Goal: Check status: Check status

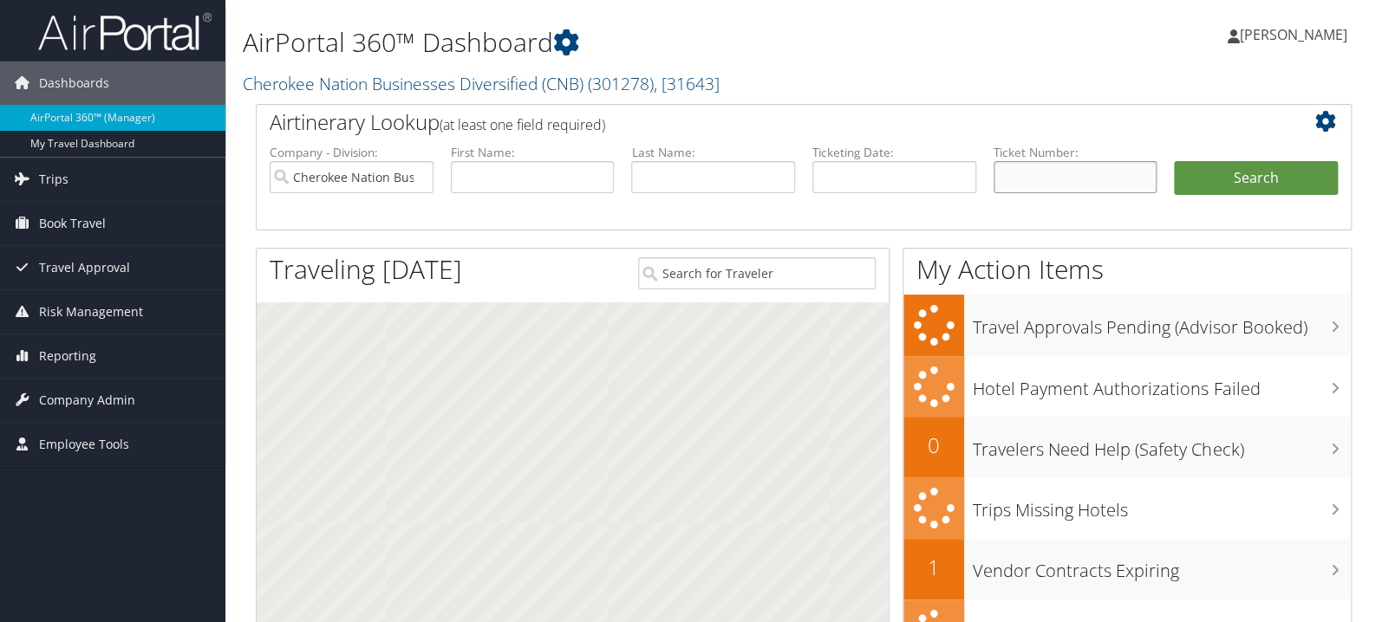
click at [1063, 178] on input "text" at bounding box center [1075, 177] width 164 height 32
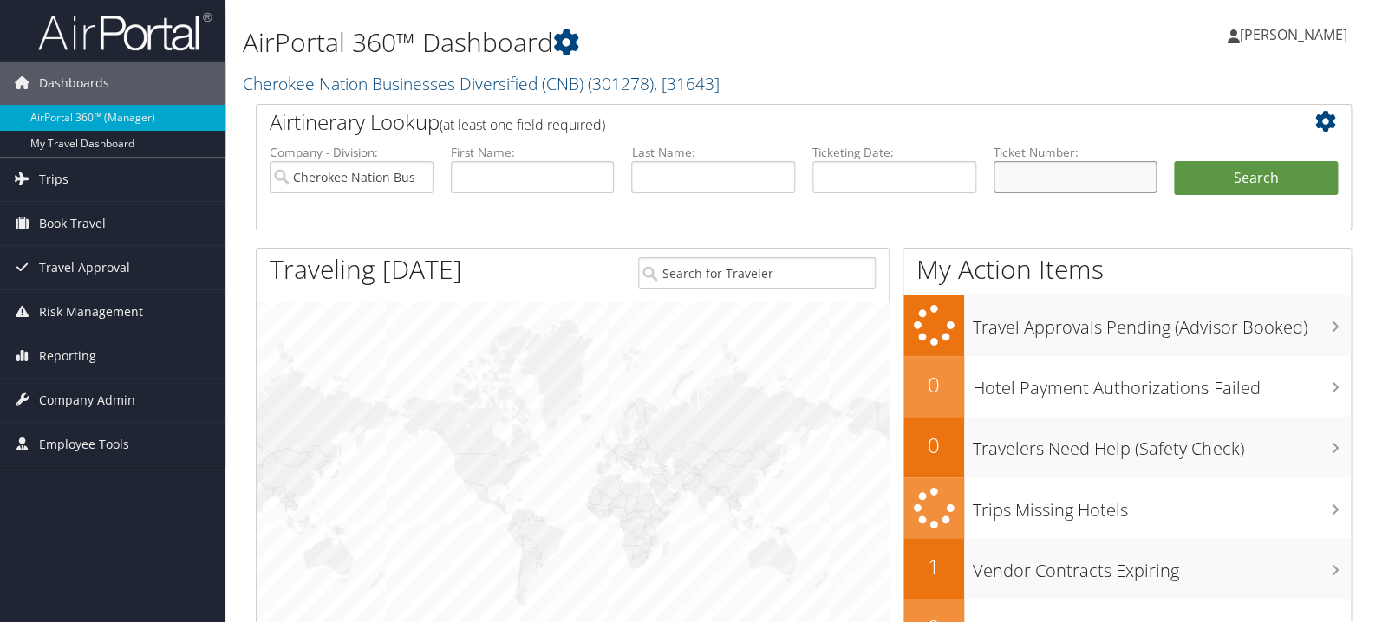
paste input "0067311318090"
type input "0067311318090"
click at [1240, 179] on button "Search" at bounding box center [1256, 178] width 164 height 35
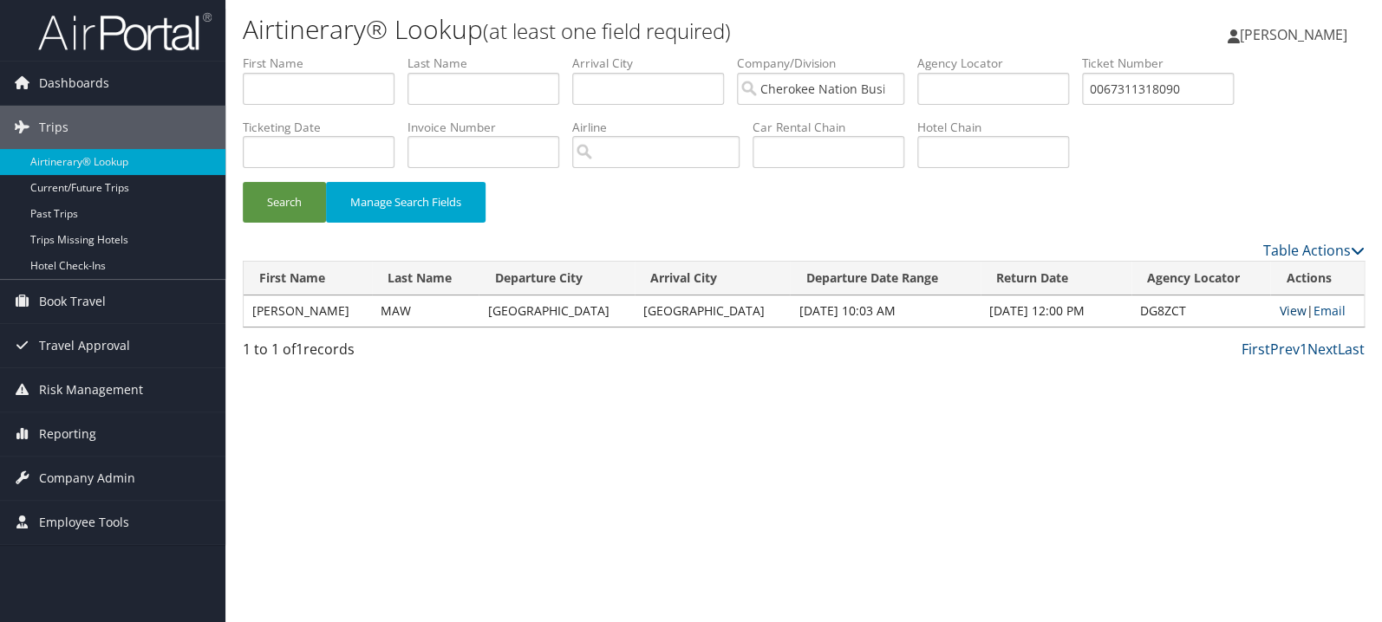
click at [1279, 312] on link "View" at bounding box center [1292, 311] width 27 height 16
click at [1186, 97] on input "0067311318090" at bounding box center [1158, 89] width 152 height 32
paste input "167311310225"
click at [243, 182] on button "Search" at bounding box center [284, 202] width 83 height 41
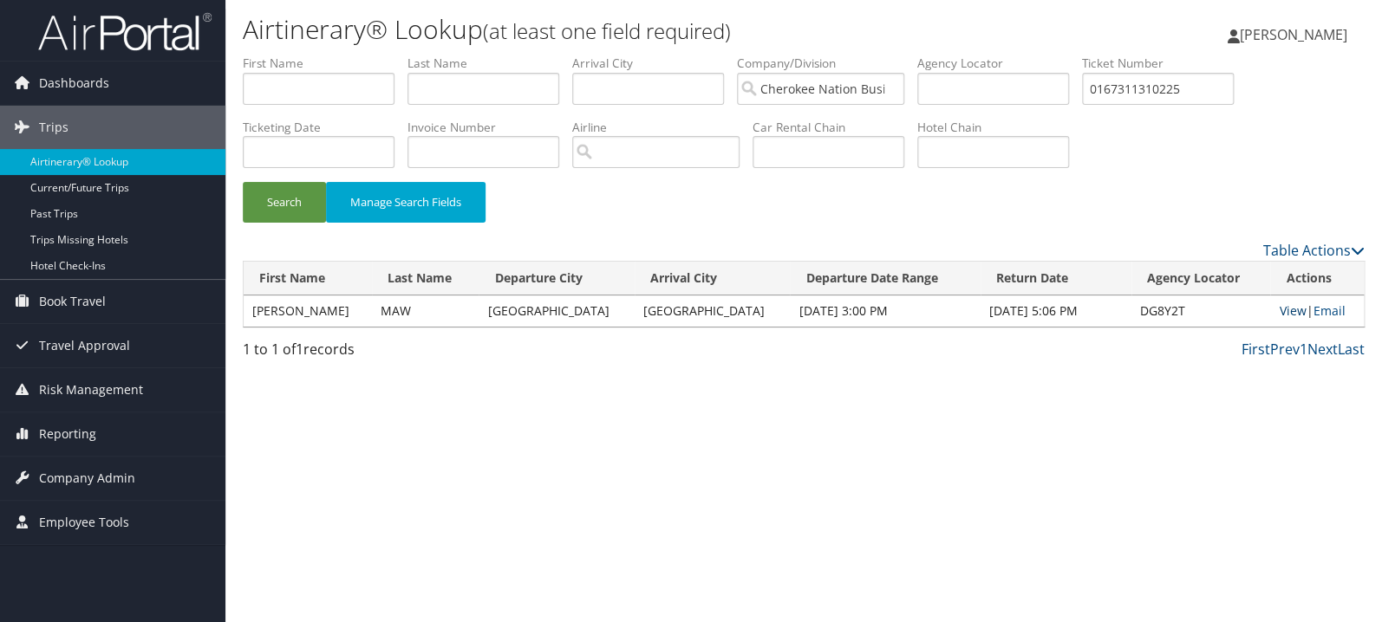
click at [1288, 312] on link "View" at bounding box center [1292, 311] width 27 height 16
click at [1189, 95] on input "0167311310225" at bounding box center [1158, 89] width 152 height 32
paste input "067311310237"
click at [243, 182] on button "Search" at bounding box center [284, 202] width 83 height 41
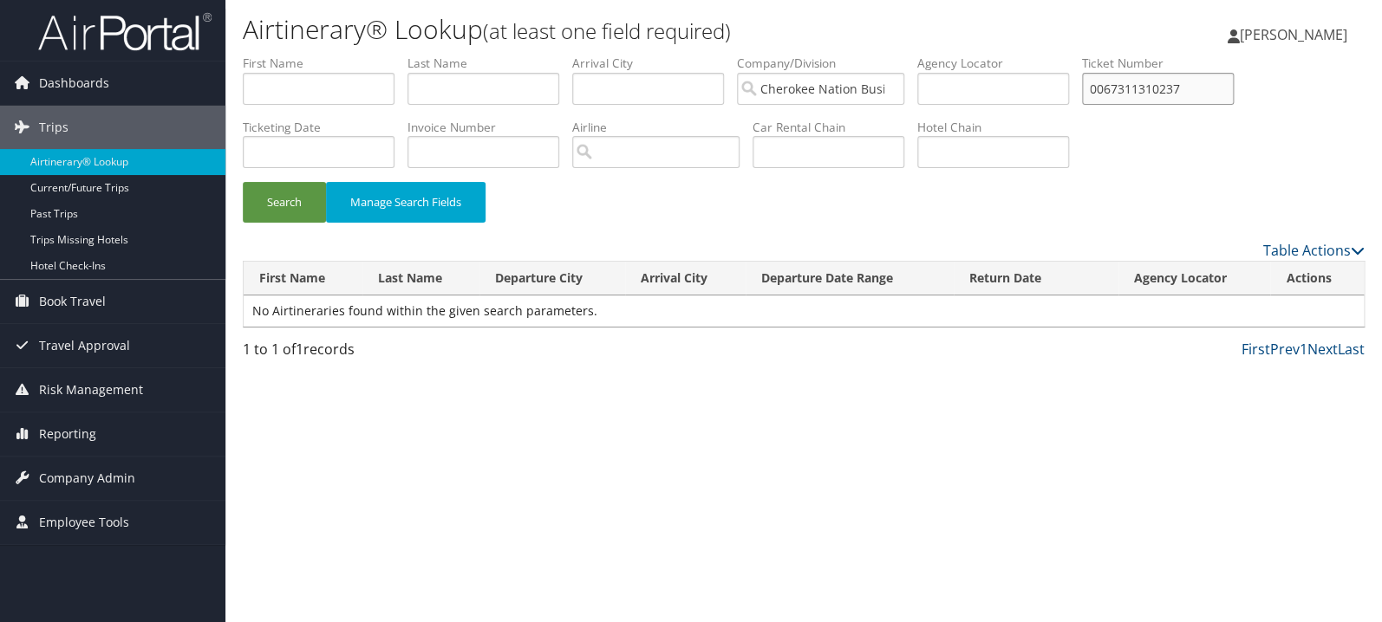
click at [1149, 93] on input "0067311310237" at bounding box center [1158, 89] width 152 height 32
click at [1227, 100] on input "0067311310237" at bounding box center [1158, 89] width 152 height 32
paste input "167310728271"
click at [243, 182] on button "Search" at bounding box center [284, 202] width 83 height 41
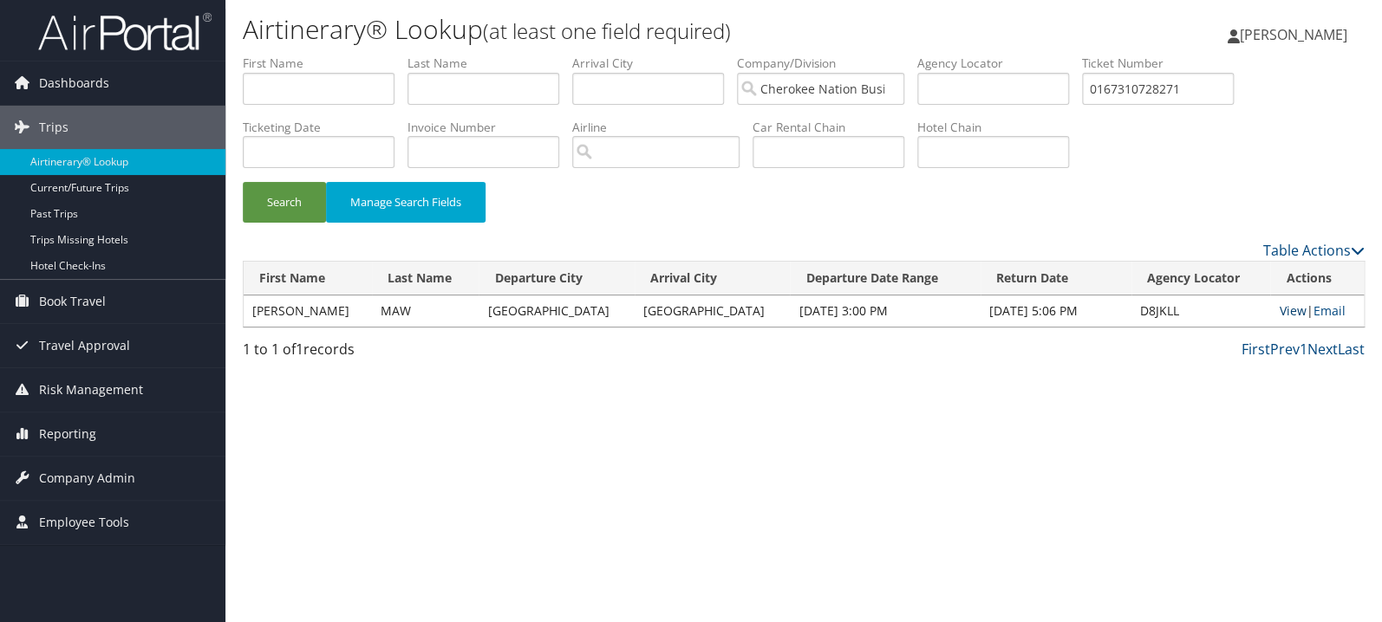
click at [1279, 309] on link "View" at bounding box center [1292, 311] width 27 height 16
click at [1174, 95] on input "0167310728271" at bounding box center [1158, 89] width 152 height 32
paste input "067310764475"
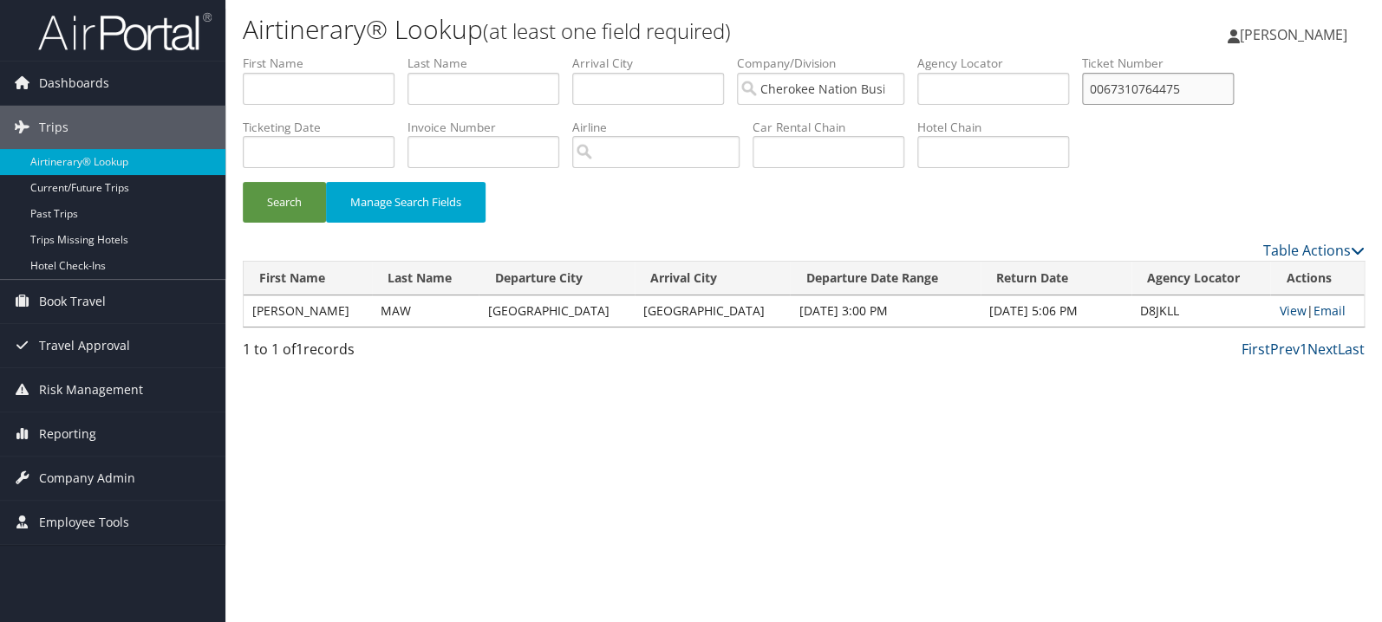
click at [243, 182] on button "Search" at bounding box center [284, 202] width 83 height 41
click at [1280, 309] on link "View" at bounding box center [1290, 311] width 27 height 16
click at [1208, 93] on input "0067310764475" at bounding box center [1158, 89] width 152 height 32
paste input "167311336752"
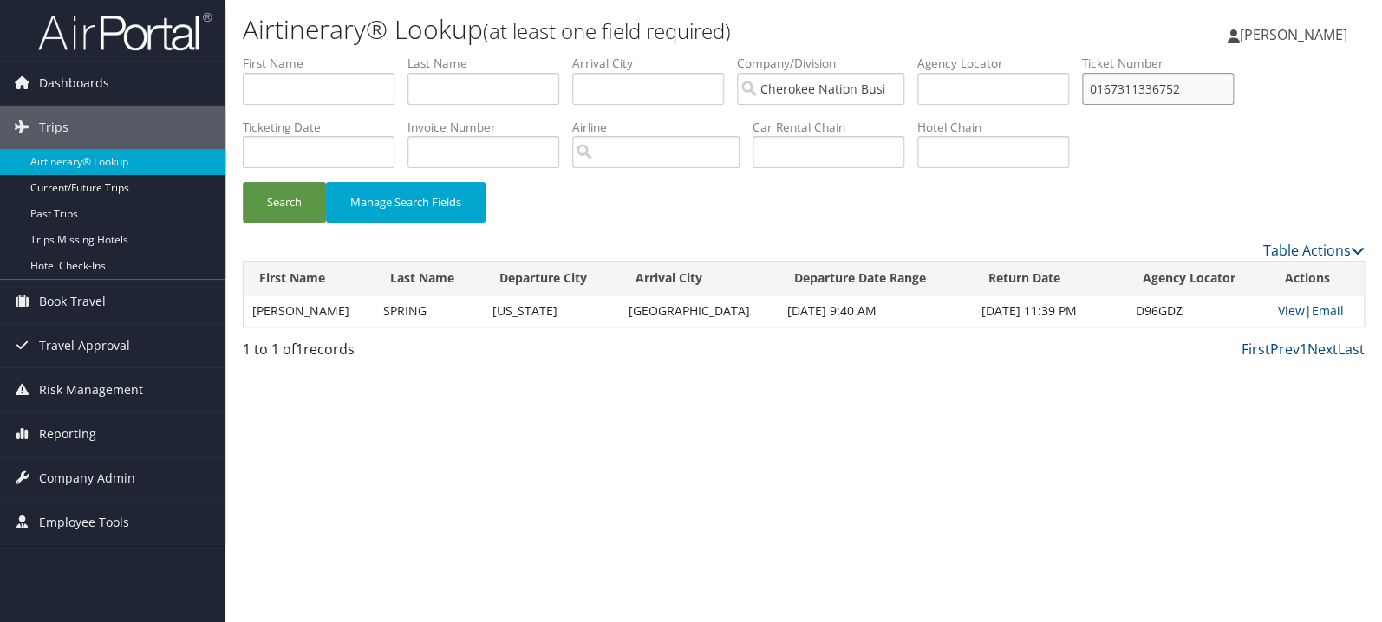
click at [243, 182] on button "Search" at bounding box center [284, 202] width 83 height 41
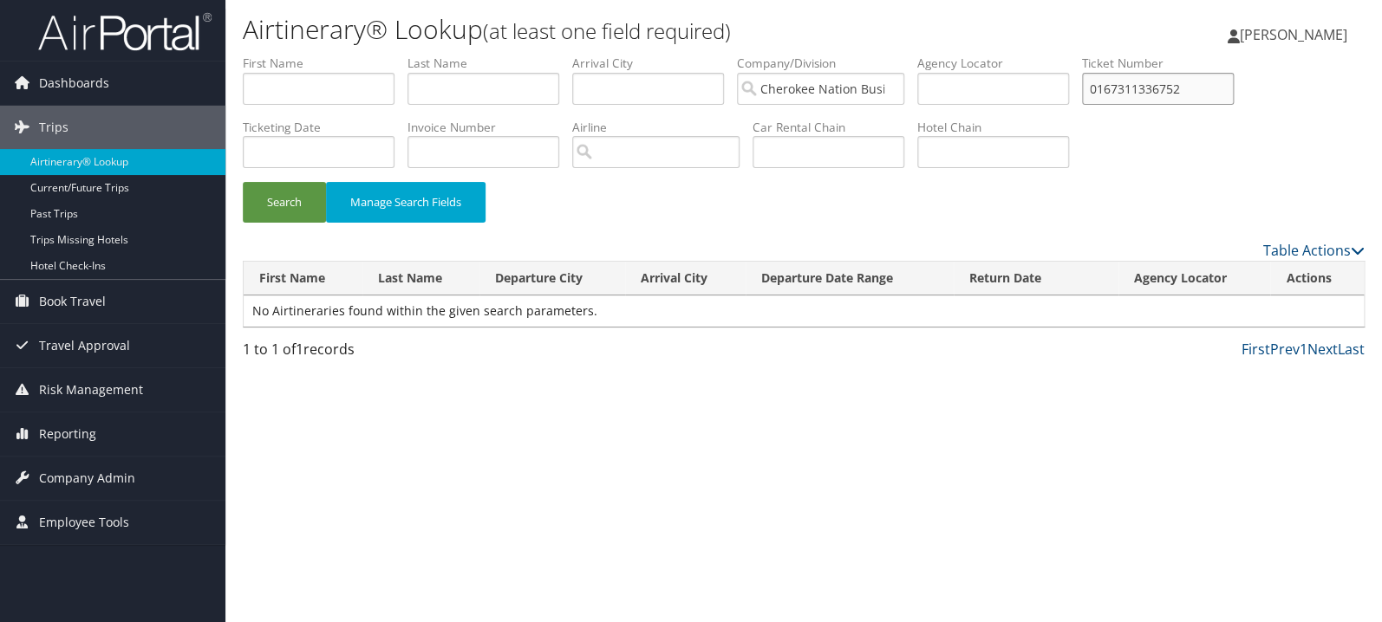
click at [1233, 83] on input "0167311336752" at bounding box center [1158, 89] width 152 height 32
click at [243, 182] on button "Search" at bounding box center [284, 202] width 83 height 41
type input "016731133675"
click at [243, 182] on button "Search" at bounding box center [284, 202] width 83 height 41
click at [500, 81] on input "text" at bounding box center [483, 89] width 152 height 32
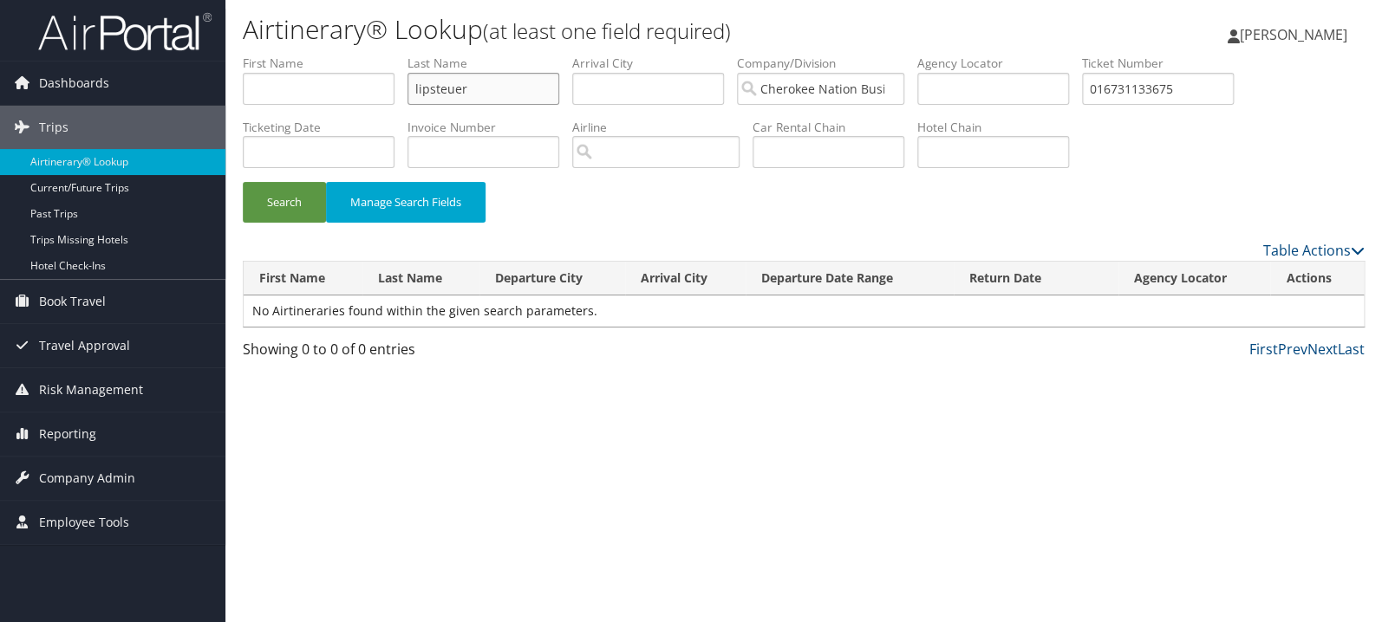
type input "lipsteuer"
click at [243, 182] on button "Search" at bounding box center [284, 202] width 83 height 41
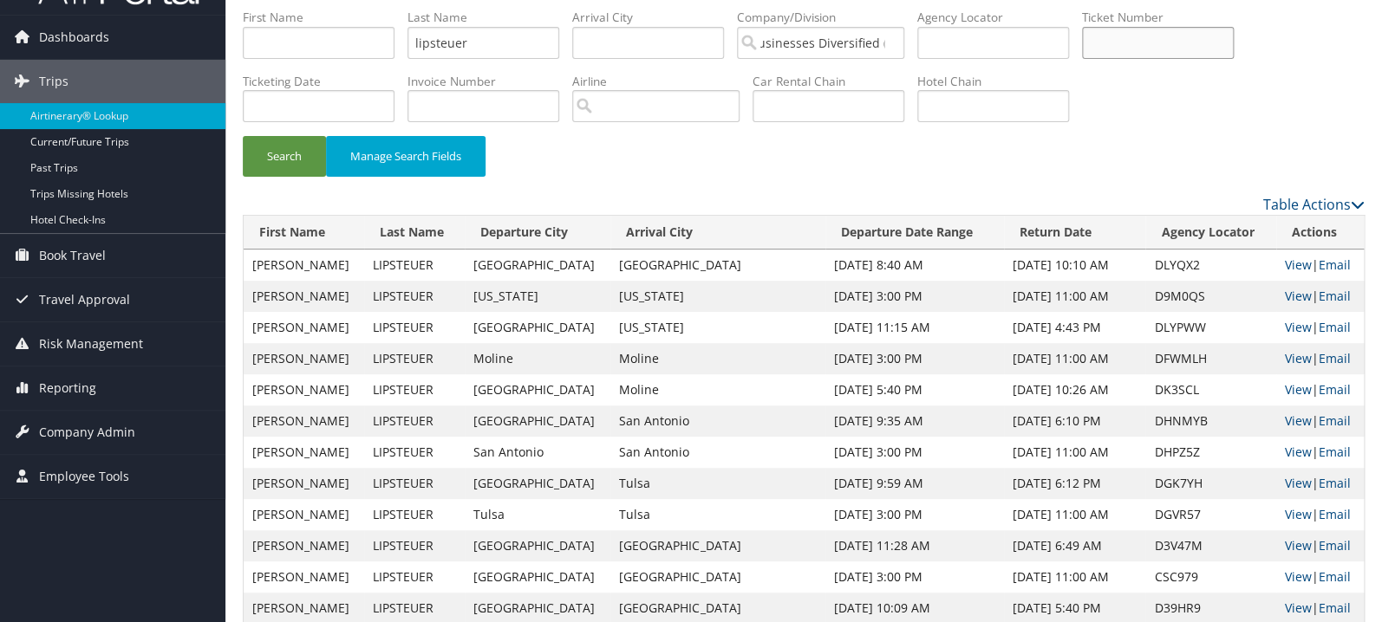
scroll to position [92, 0]
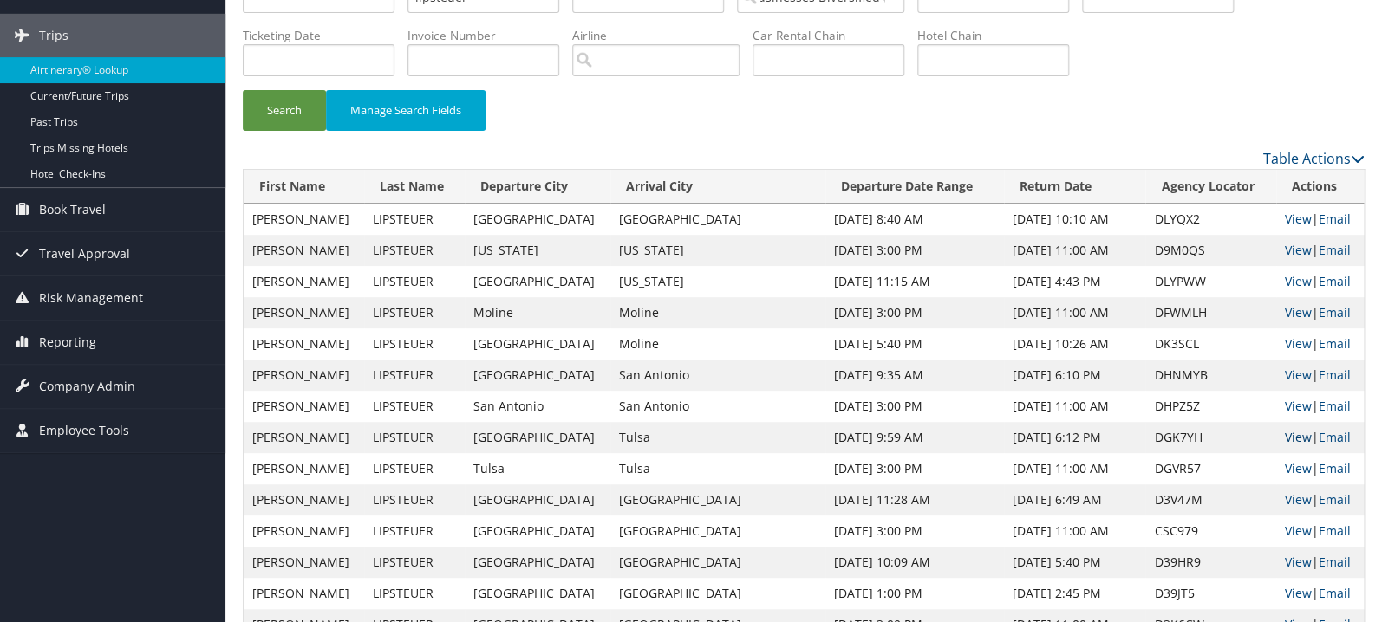
click at [1287, 439] on link "View" at bounding box center [1298, 437] width 27 height 16
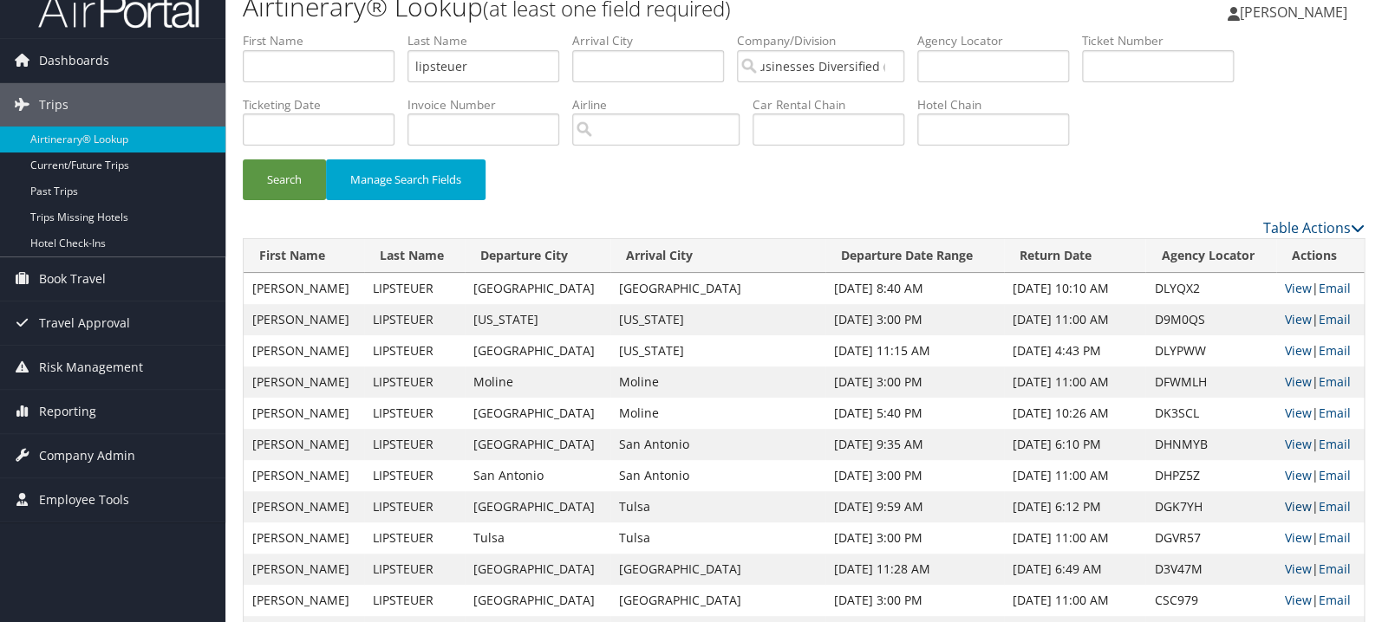
scroll to position [0, 0]
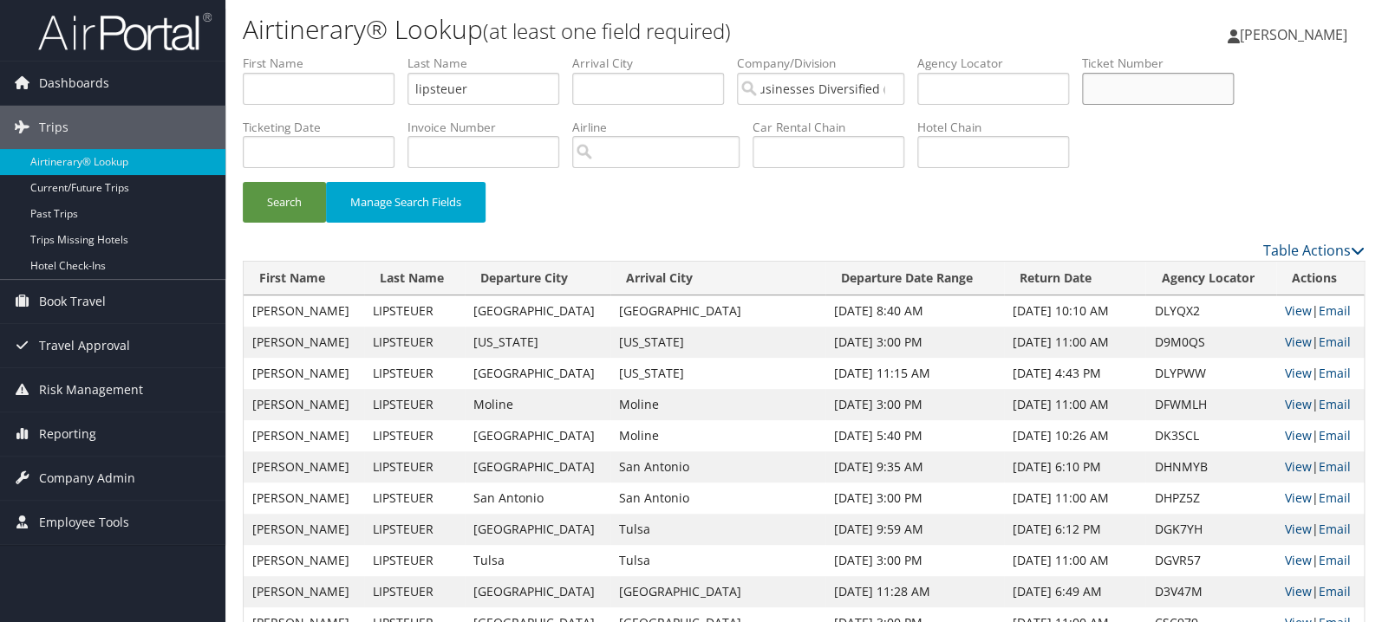
click at [1175, 88] on input "text" at bounding box center [1158, 89] width 152 height 32
paste input "00173096290492"
type input "00173096290492"
drag, startPoint x: 521, startPoint y: 99, endPoint x: 298, endPoint y: 99, distance: 222.8
click at [407, 99] on input "lipsteuer" at bounding box center [483, 89] width 152 height 32
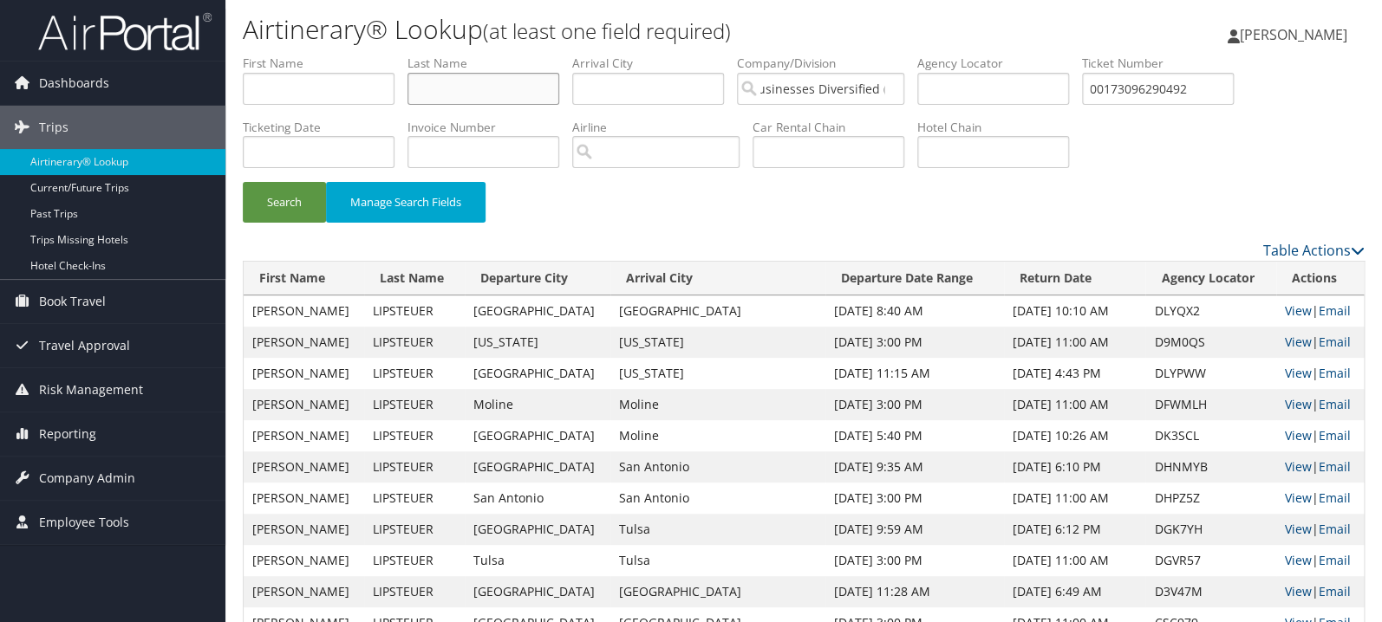
click at [243, 182] on button "Search" at bounding box center [284, 202] width 83 height 41
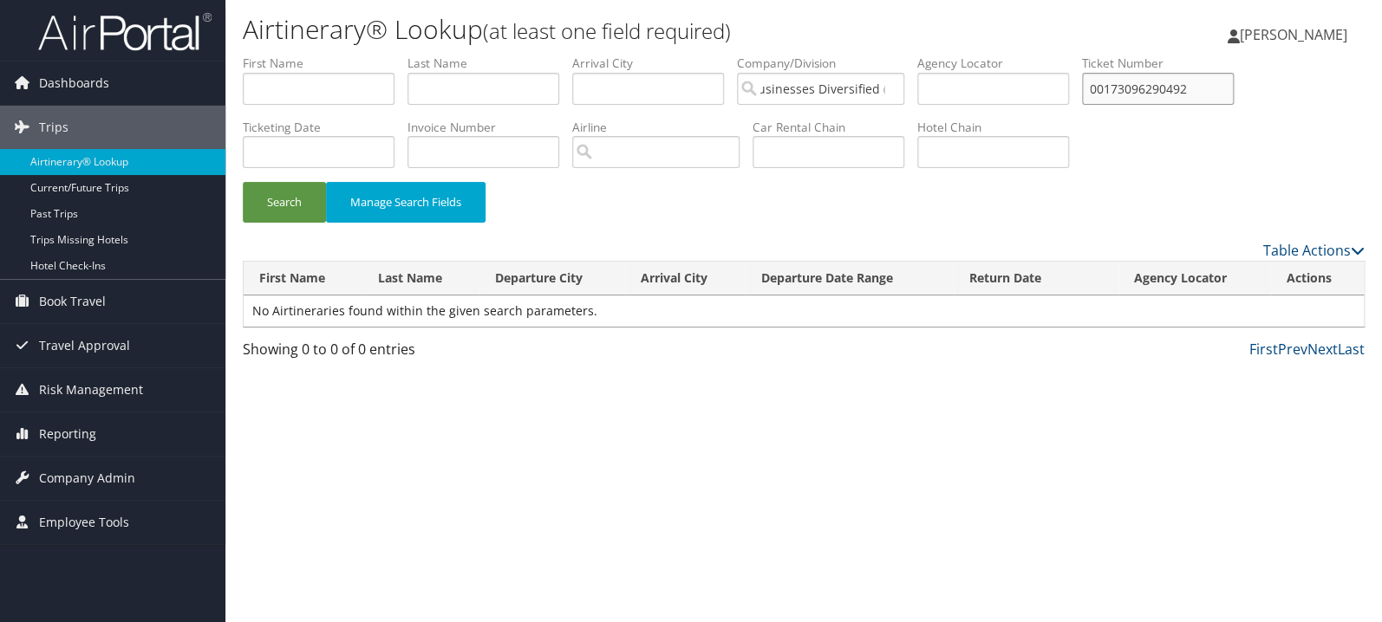
click at [1148, 95] on input "00173096290492" at bounding box center [1158, 89] width 152 height 32
click at [1233, 101] on input "00173096290492" at bounding box center [1158, 89] width 152 height 32
click at [243, 182] on button "Search" at bounding box center [284, 202] width 83 height 41
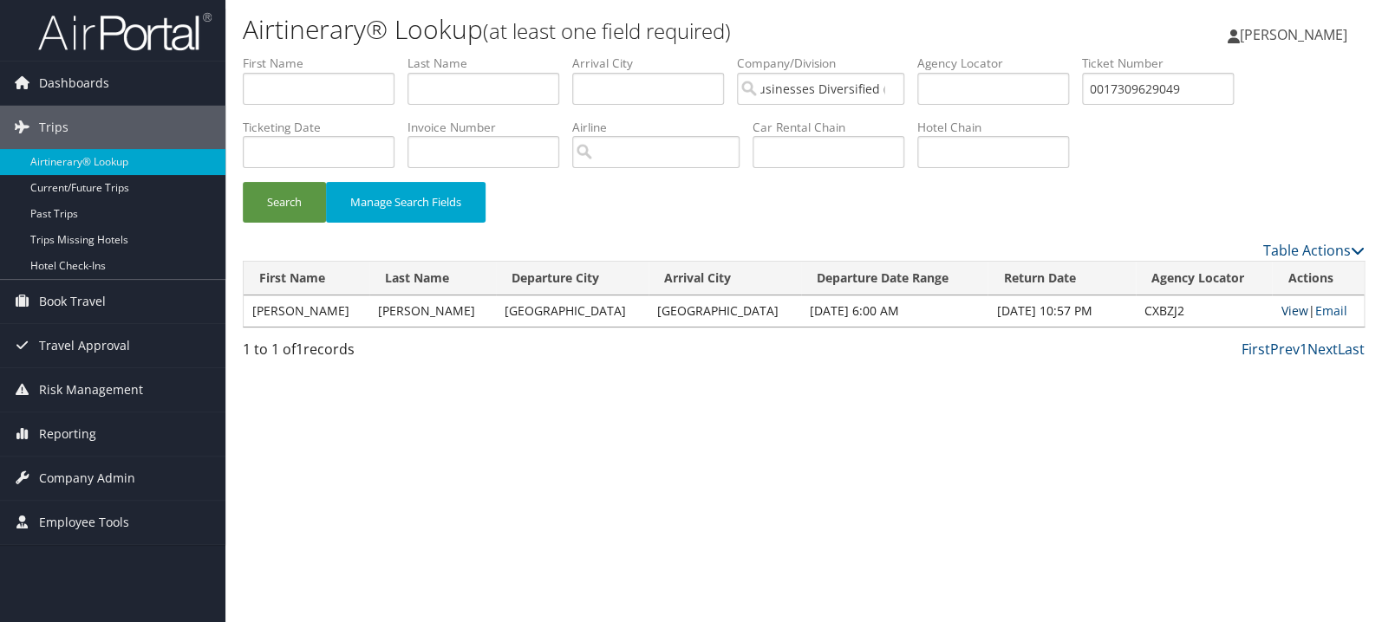
click at [1282, 306] on link "View" at bounding box center [1293, 311] width 27 height 16
click at [1224, 90] on input "0017309629049" at bounding box center [1158, 89] width 152 height 32
paste input "524360"
click at [243, 182] on button "Search" at bounding box center [284, 202] width 83 height 41
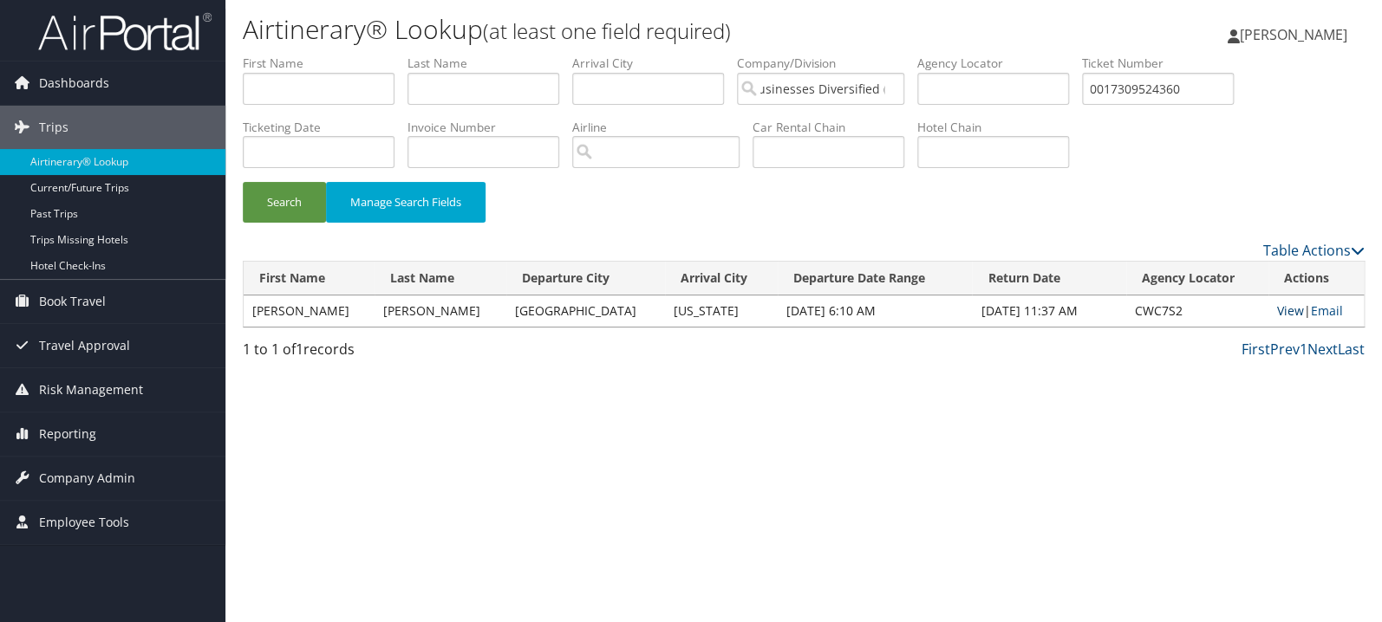
click at [1287, 314] on link "View" at bounding box center [1290, 311] width 27 height 16
click at [1173, 90] on input "0017309524360" at bounding box center [1158, 89] width 152 height 32
click at [243, 182] on button "Search" at bounding box center [284, 202] width 83 height 41
click at [1277, 312] on link "View" at bounding box center [1290, 311] width 27 height 16
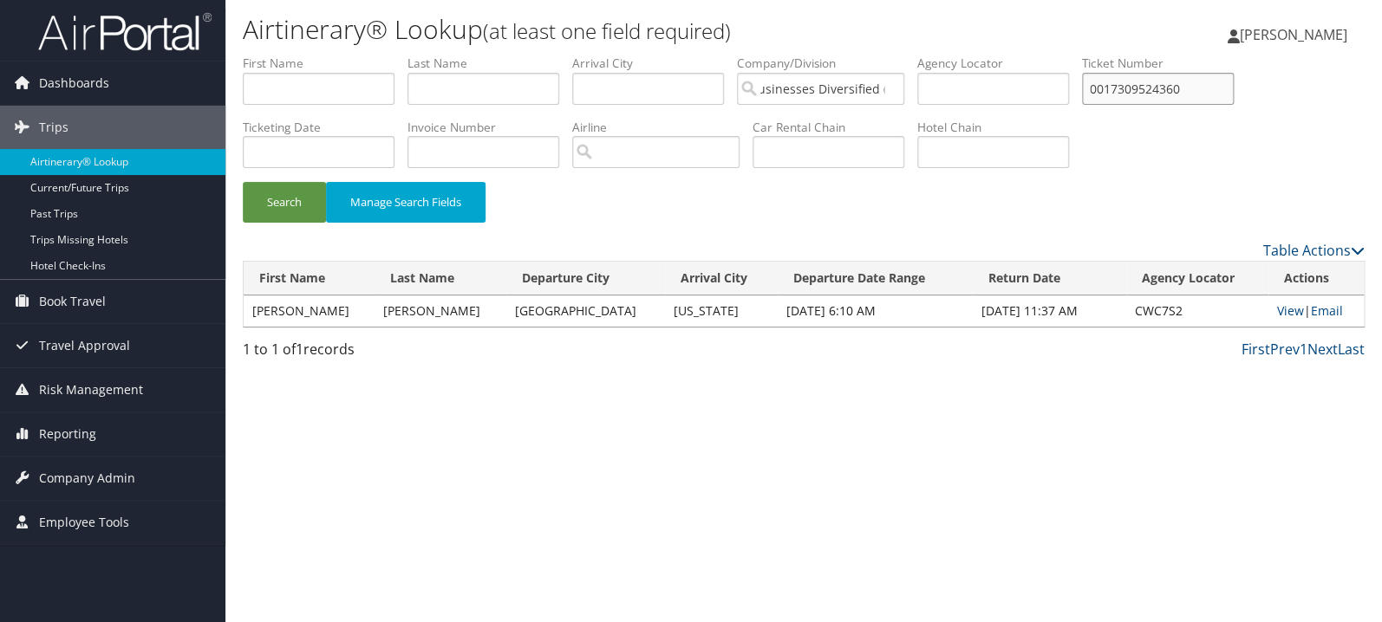
click at [1188, 91] on input "0017309524360" at bounding box center [1158, 89] width 152 height 32
paste input "7660173"
click at [243, 182] on button "Search" at bounding box center [284, 202] width 83 height 41
click at [1279, 305] on link "View" at bounding box center [1290, 311] width 27 height 16
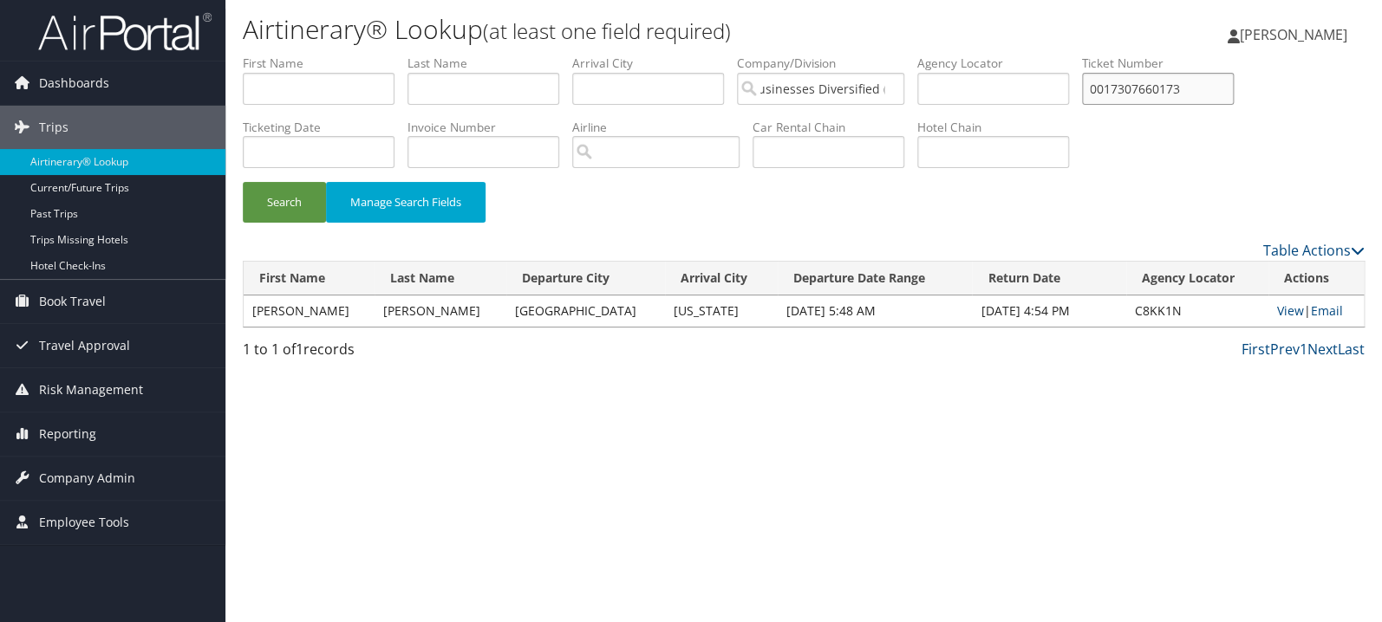
click at [1229, 86] on input "0017307660173" at bounding box center [1158, 89] width 152 height 32
paste input "11053788"
type input "0017311053788"
click at [243, 182] on button "Search" at bounding box center [284, 202] width 83 height 41
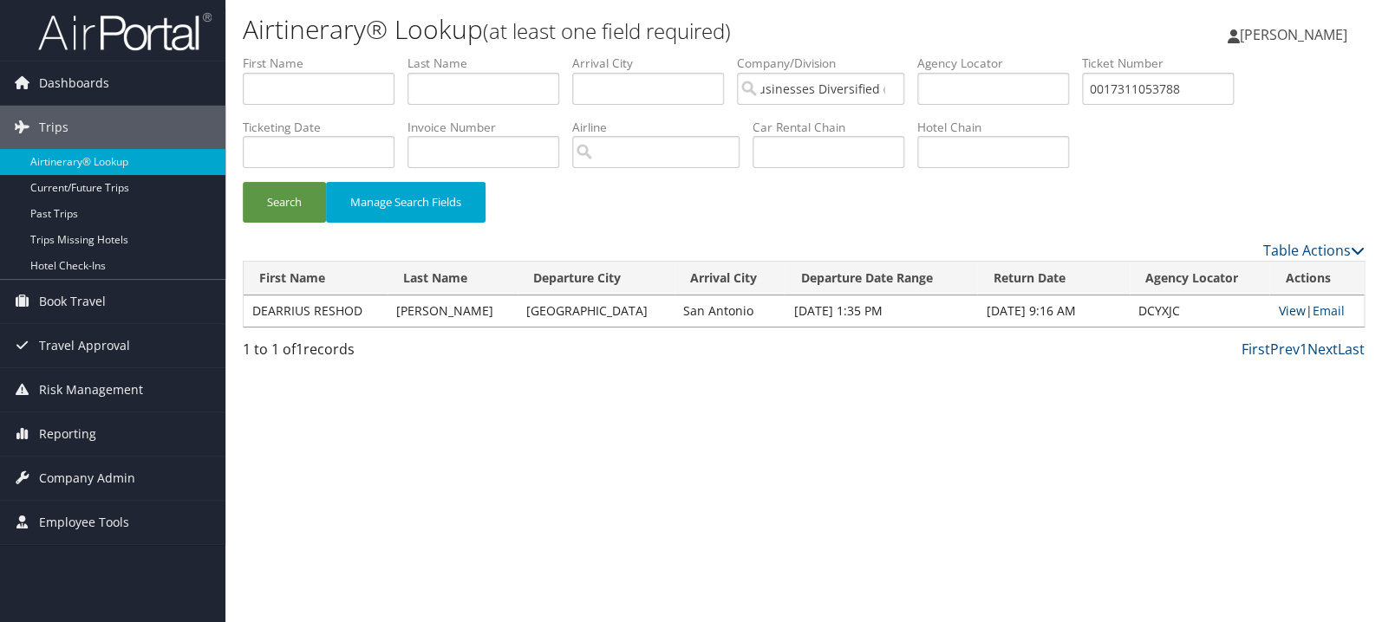
click at [1282, 312] on link "View" at bounding box center [1291, 311] width 27 height 16
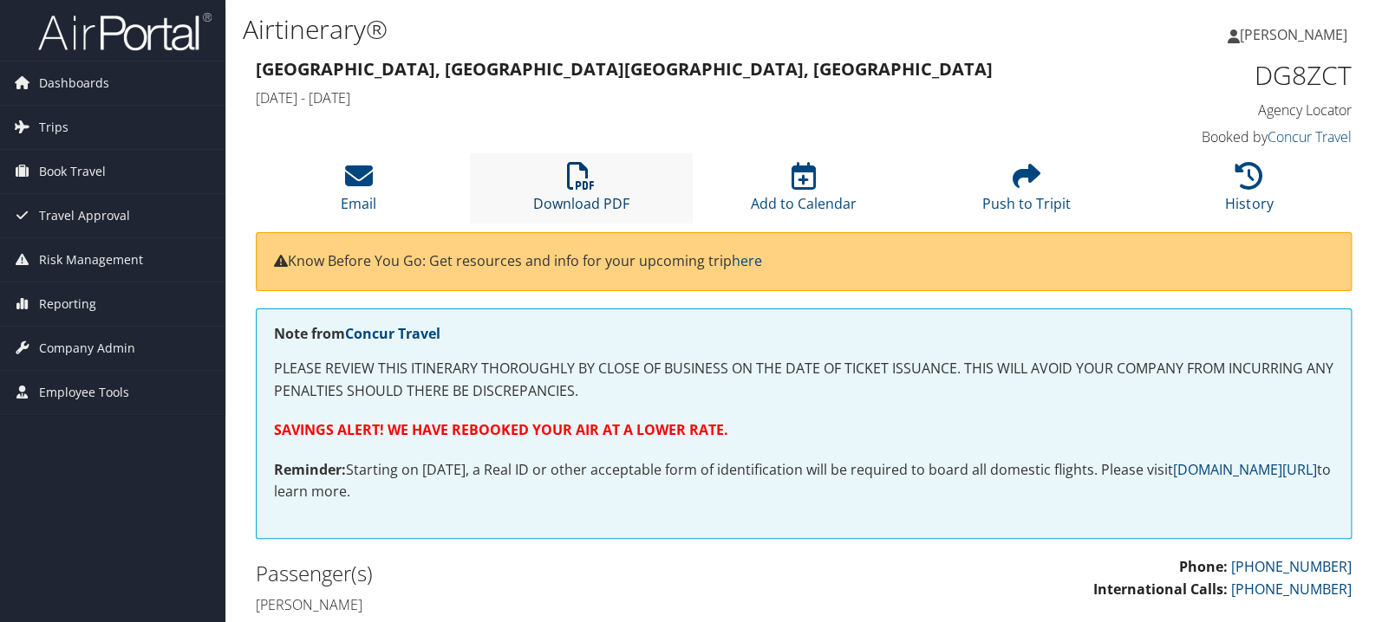
click at [579, 173] on icon at bounding box center [581, 176] width 28 height 28
click at [1240, 200] on link "History" at bounding box center [1249, 193] width 48 height 42
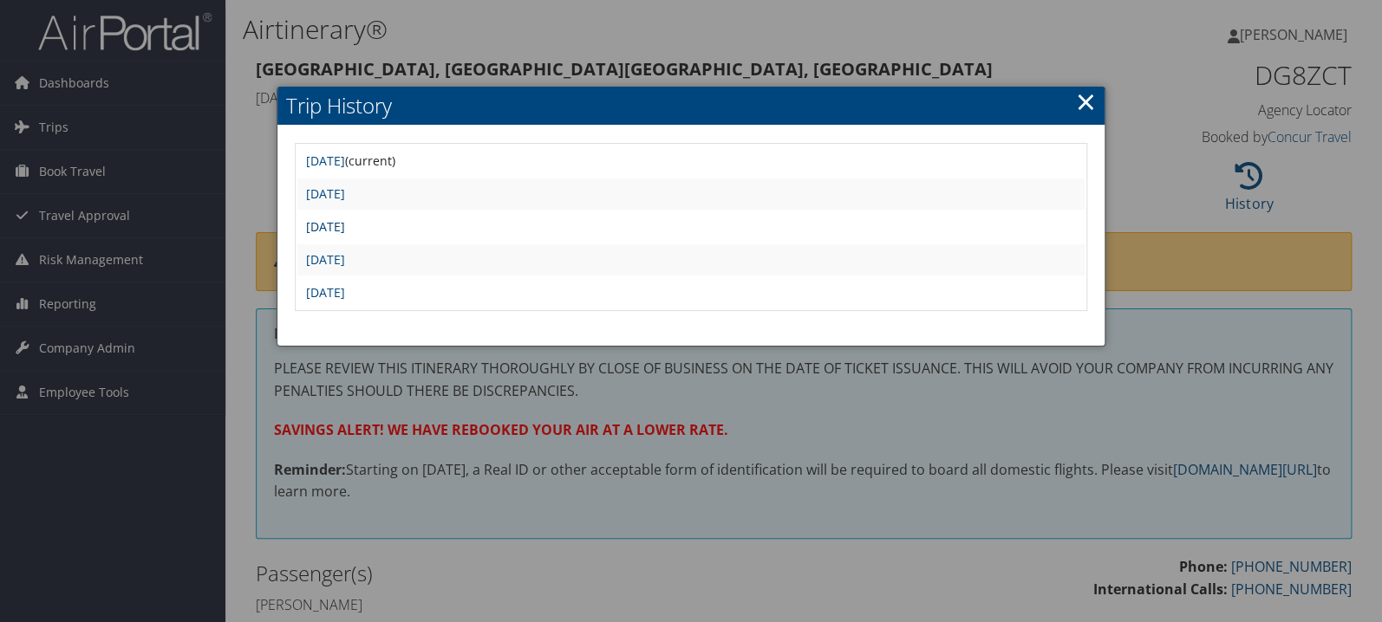
click at [345, 226] on link "[DATE]" at bounding box center [325, 226] width 39 height 16
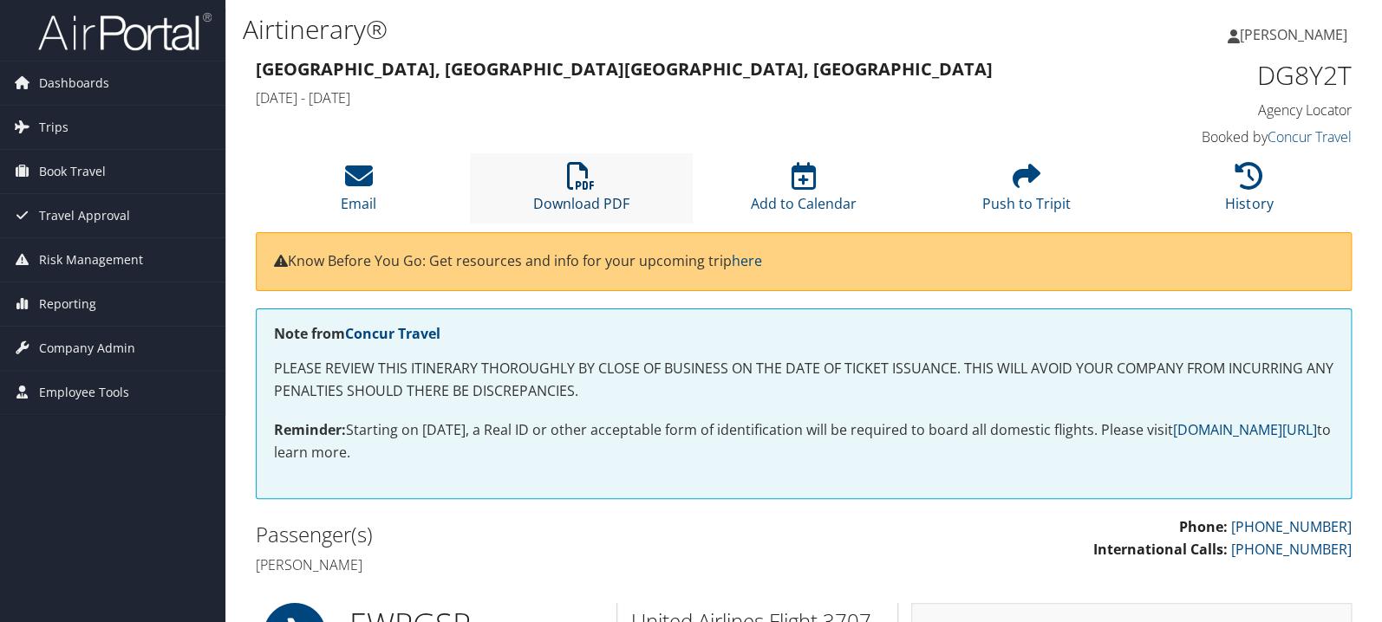
click at [583, 174] on icon at bounding box center [581, 176] width 28 height 28
click at [572, 196] on link "Download PDF" at bounding box center [581, 193] width 96 height 42
click at [573, 188] on icon at bounding box center [581, 176] width 28 height 28
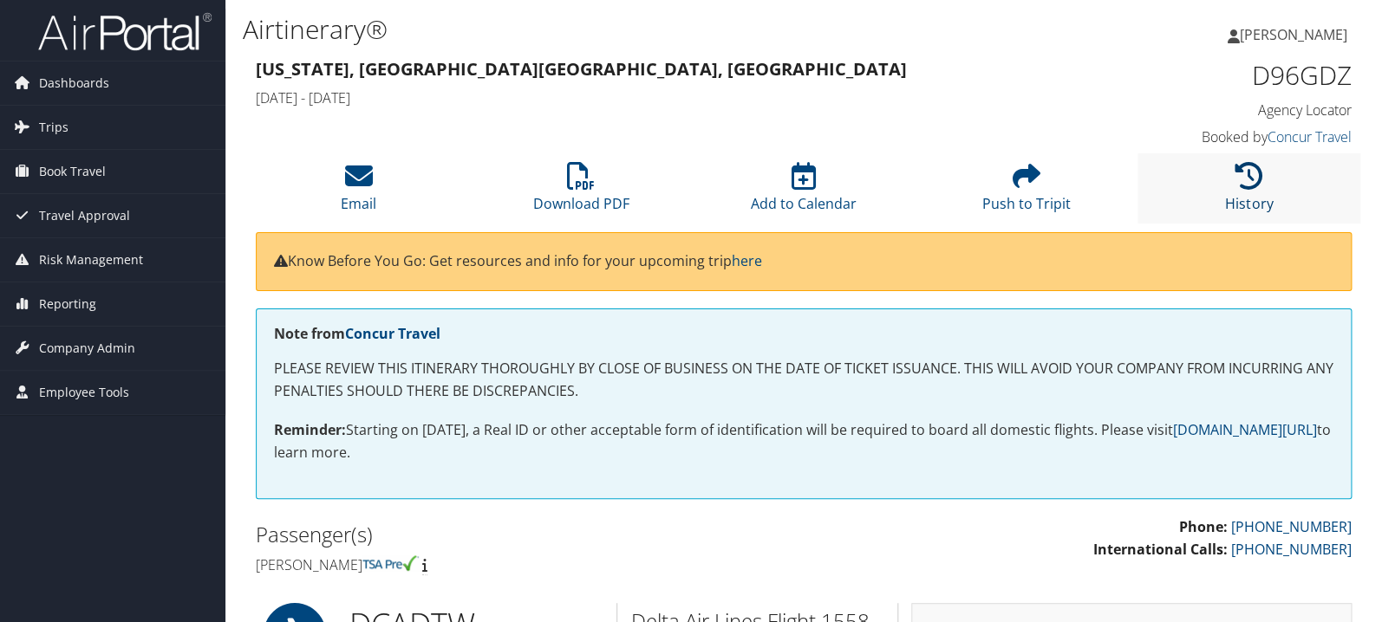
click at [1264, 194] on link "History" at bounding box center [1249, 193] width 48 height 42
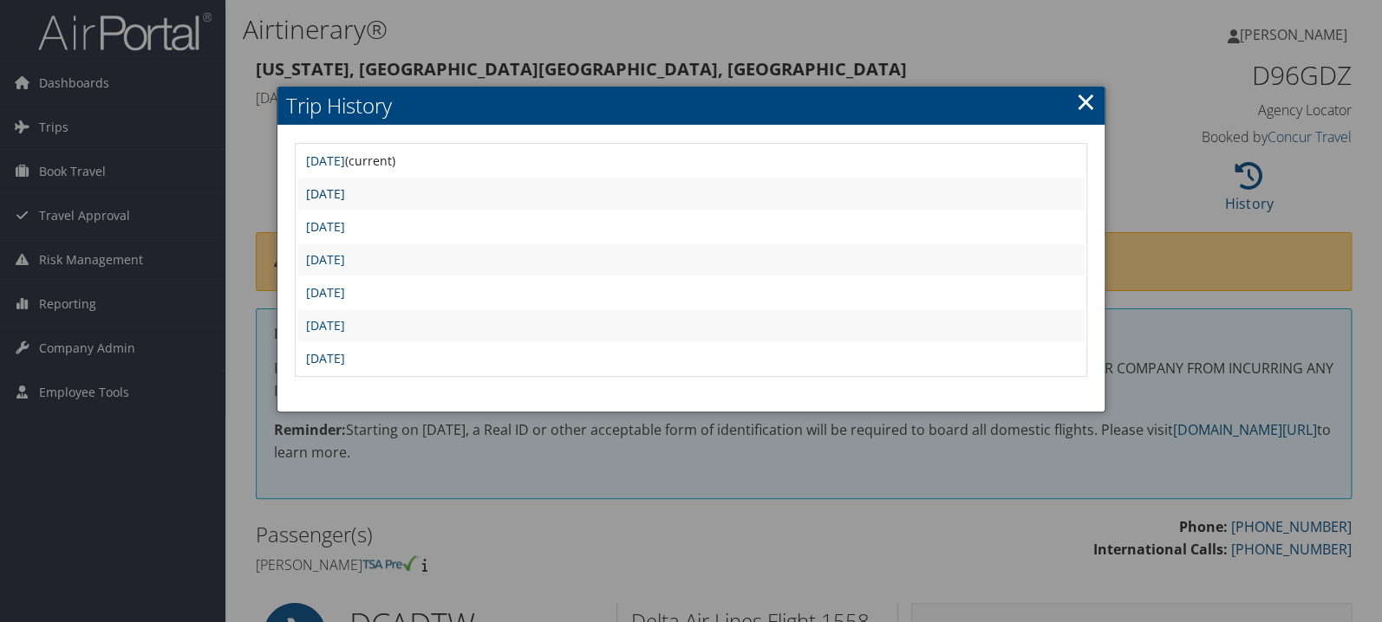
click at [345, 192] on link "[DATE]" at bounding box center [325, 193] width 39 height 16
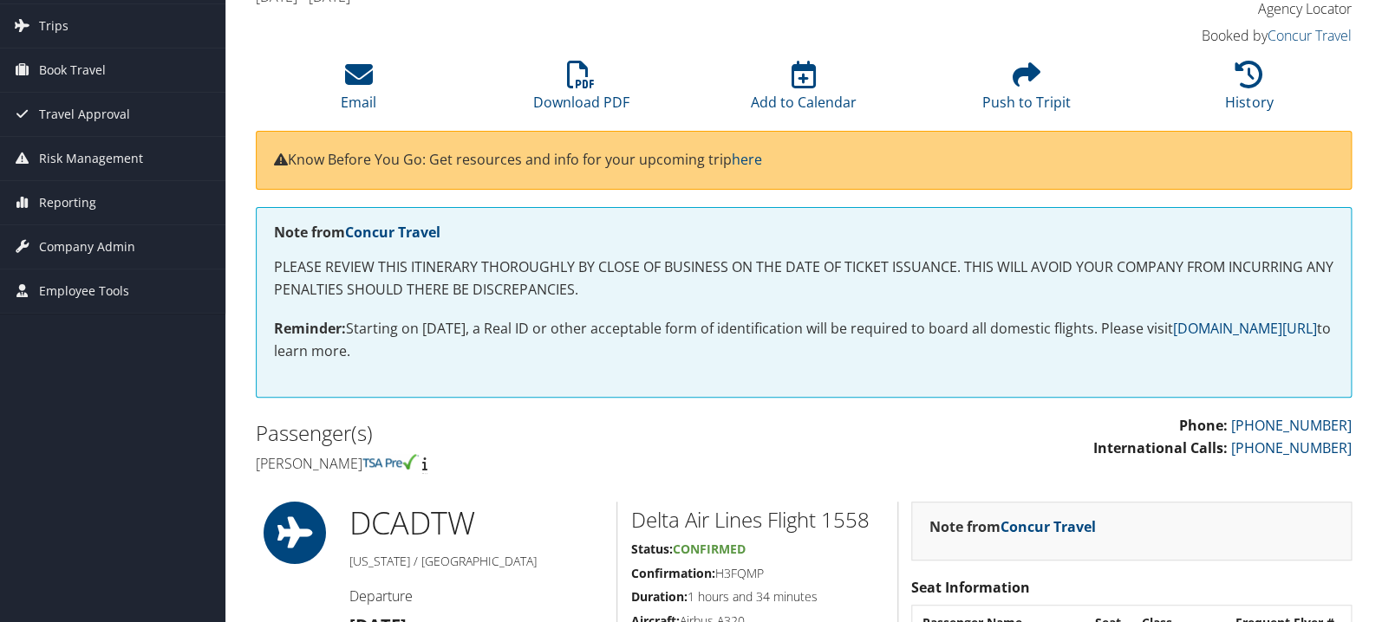
scroll to position [92, 0]
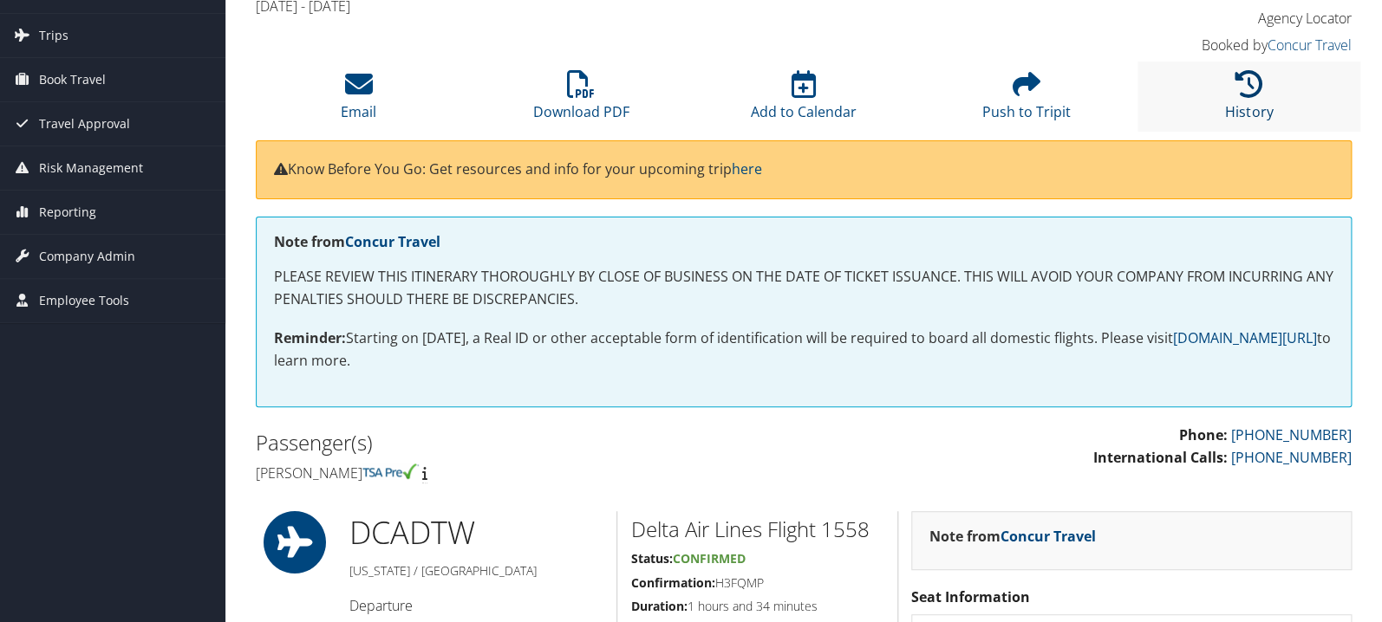
click at [1252, 88] on icon at bounding box center [1249, 84] width 28 height 28
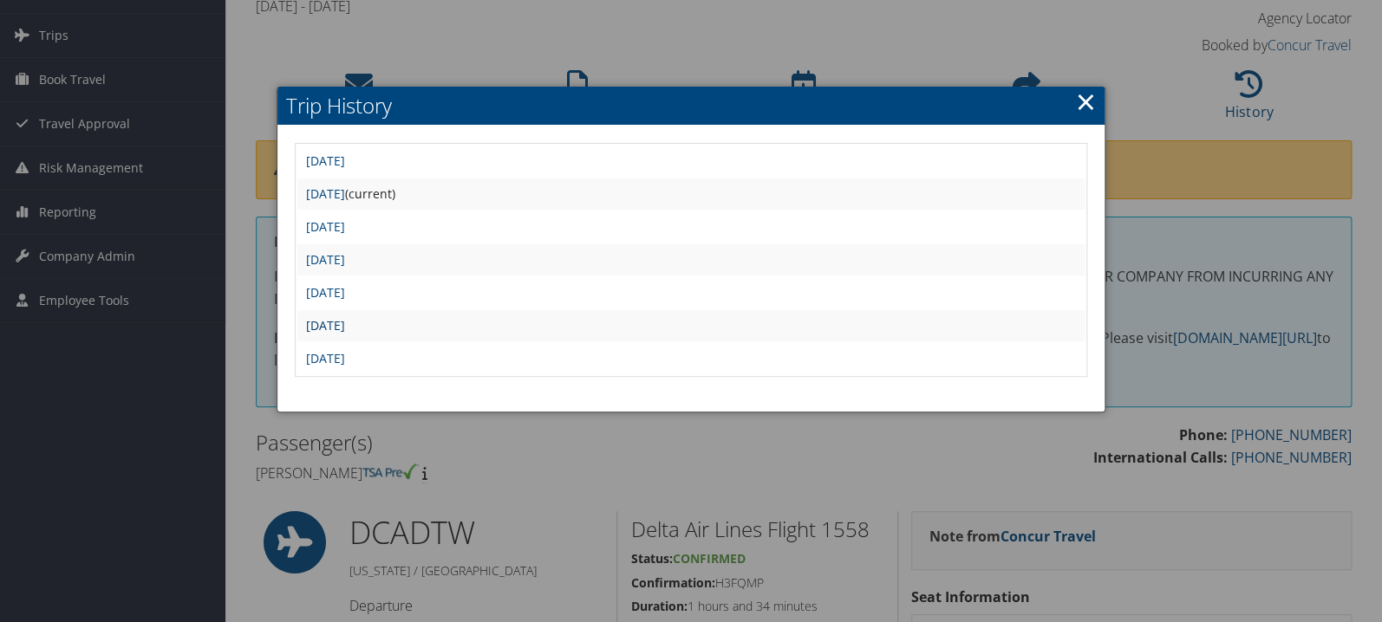
click at [345, 326] on link "Tue Sep 2 10:41:32 MDT 2025" at bounding box center [325, 325] width 39 height 16
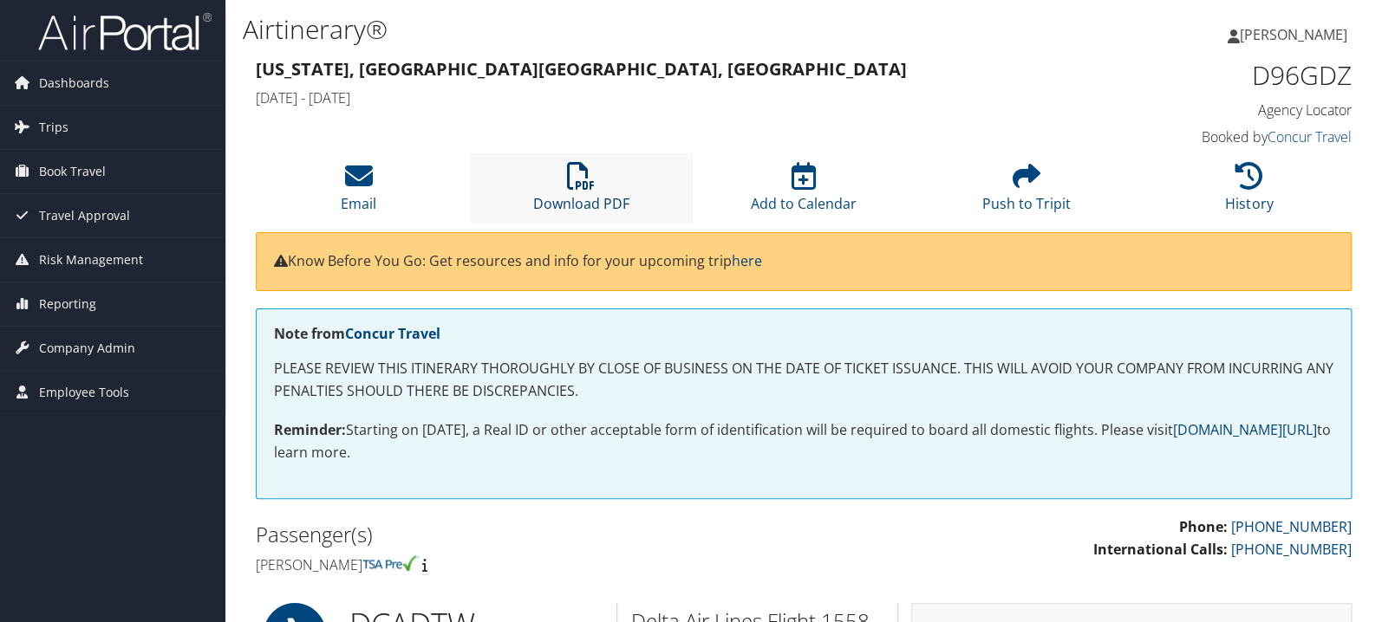
click at [586, 163] on icon at bounding box center [581, 176] width 28 height 28
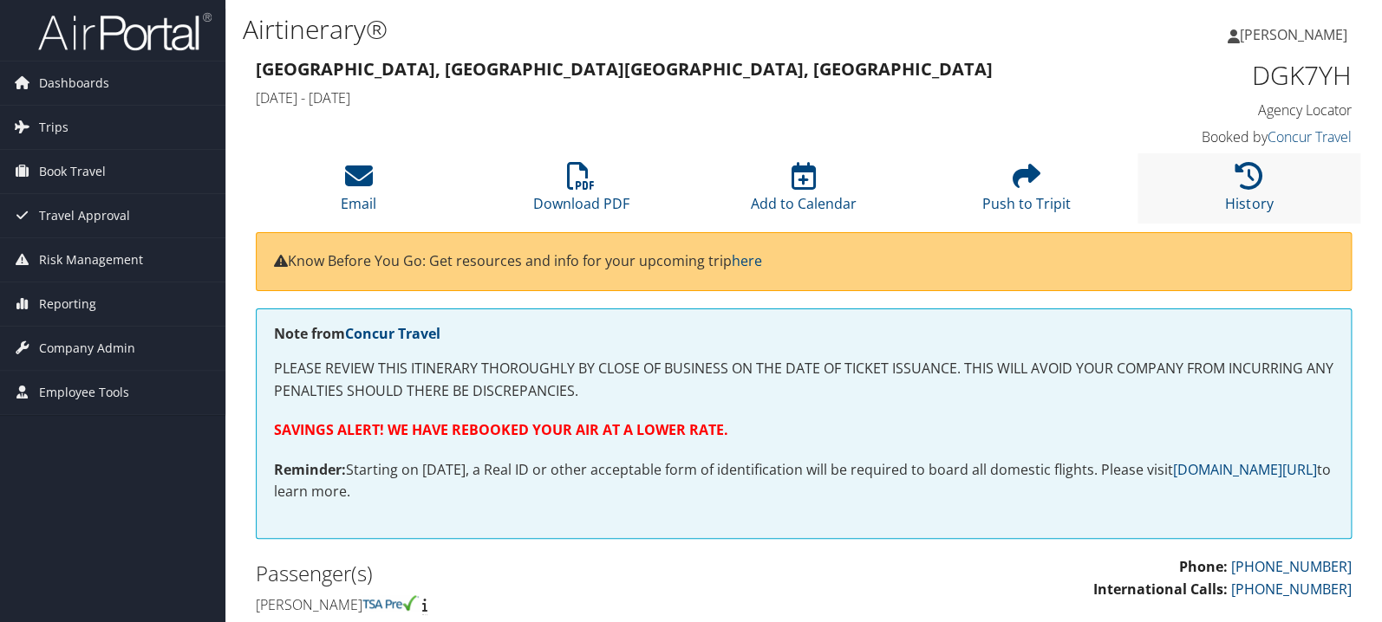
click at [1246, 192] on li "History" at bounding box center [1248, 188] width 223 height 70
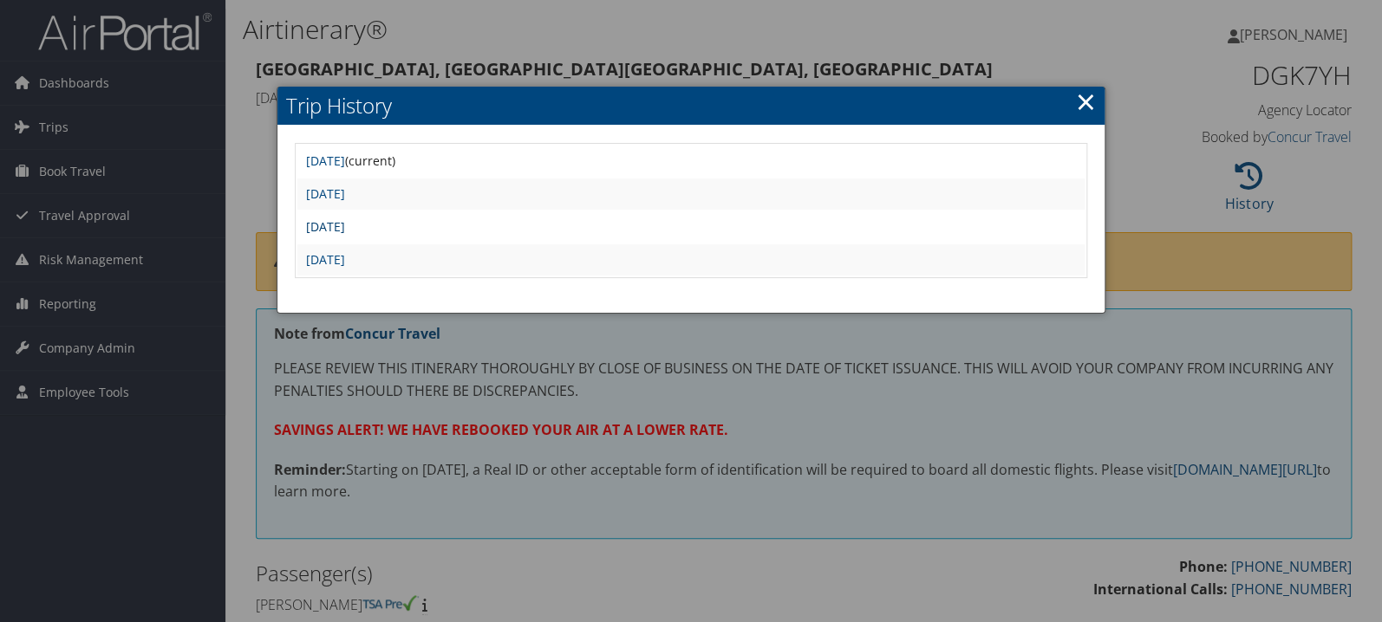
click at [345, 231] on link "Thu Sep 18 09:22:57 MDT 2025" at bounding box center [325, 226] width 39 height 16
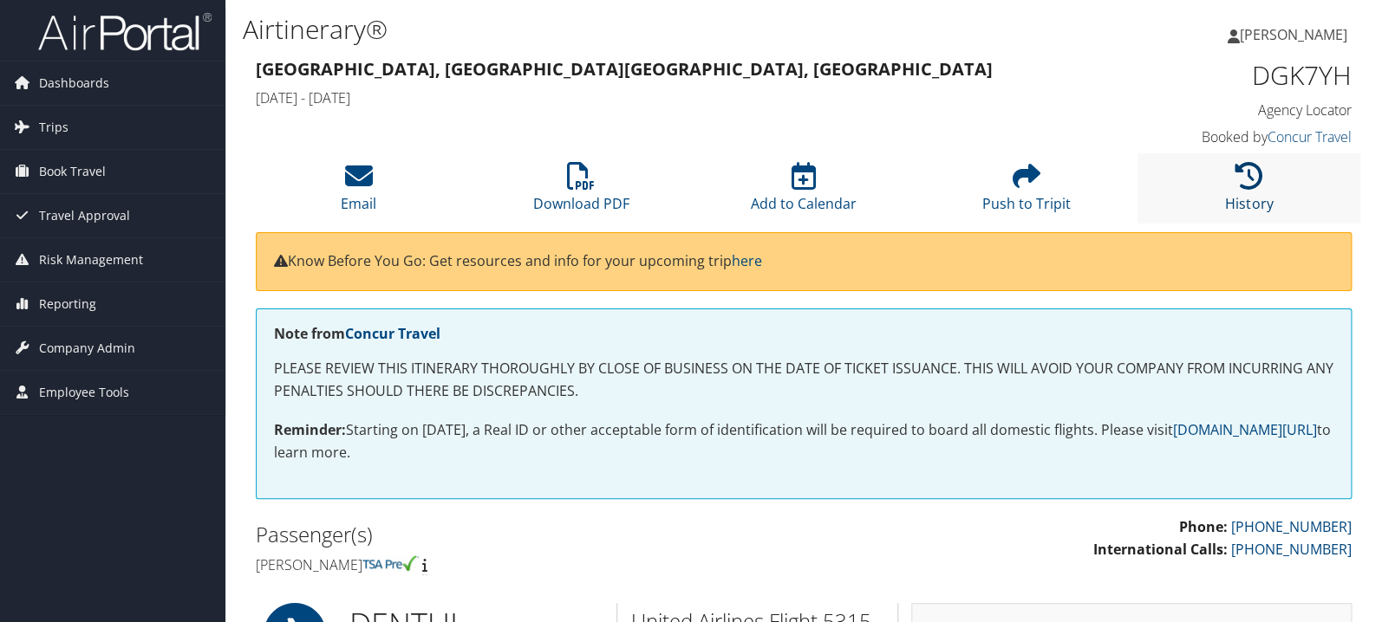
click at [1244, 184] on icon at bounding box center [1249, 176] width 28 height 28
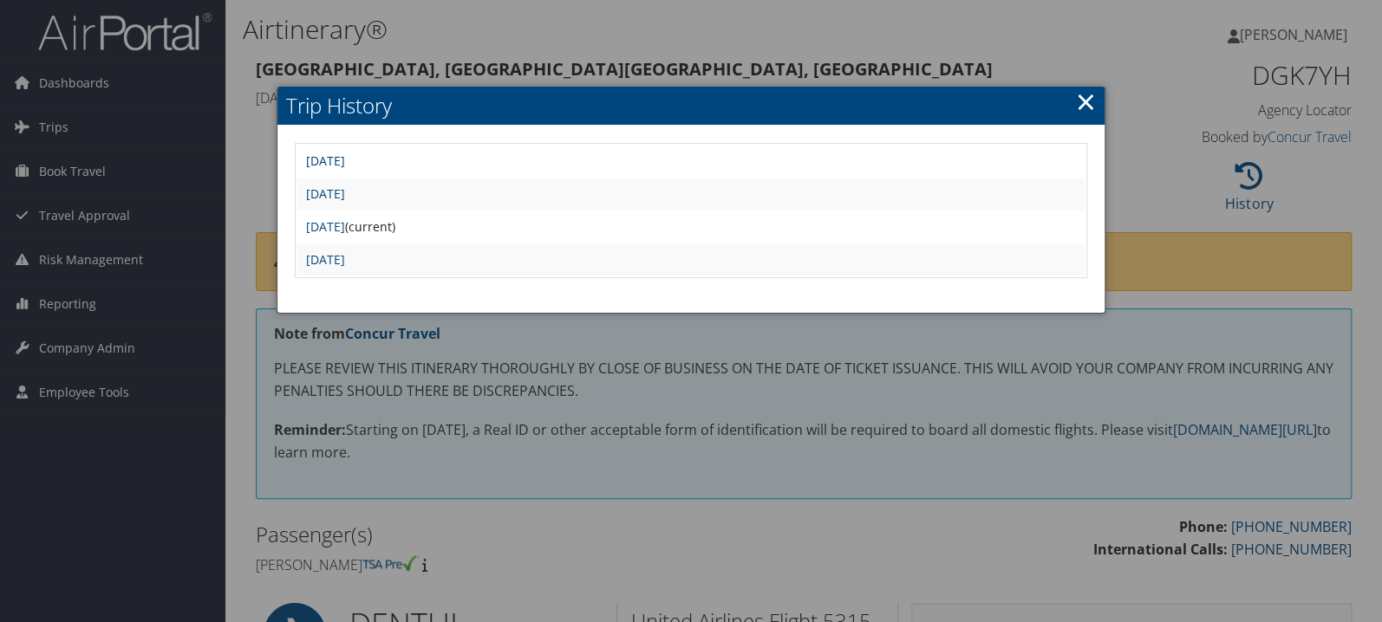
click at [345, 161] on link "[DATE]" at bounding box center [325, 161] width 39 height 16
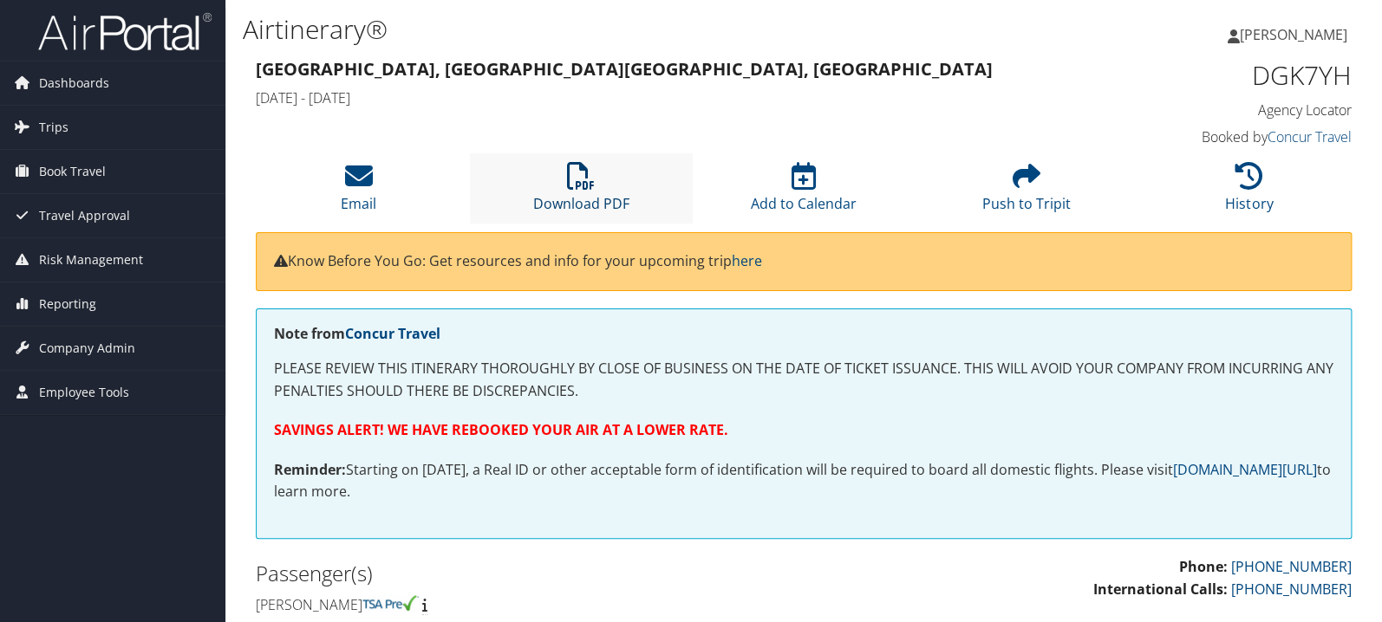
click at [580, 201] on link "Download PDF" at bounding box center [581, 193] width 96 height 42
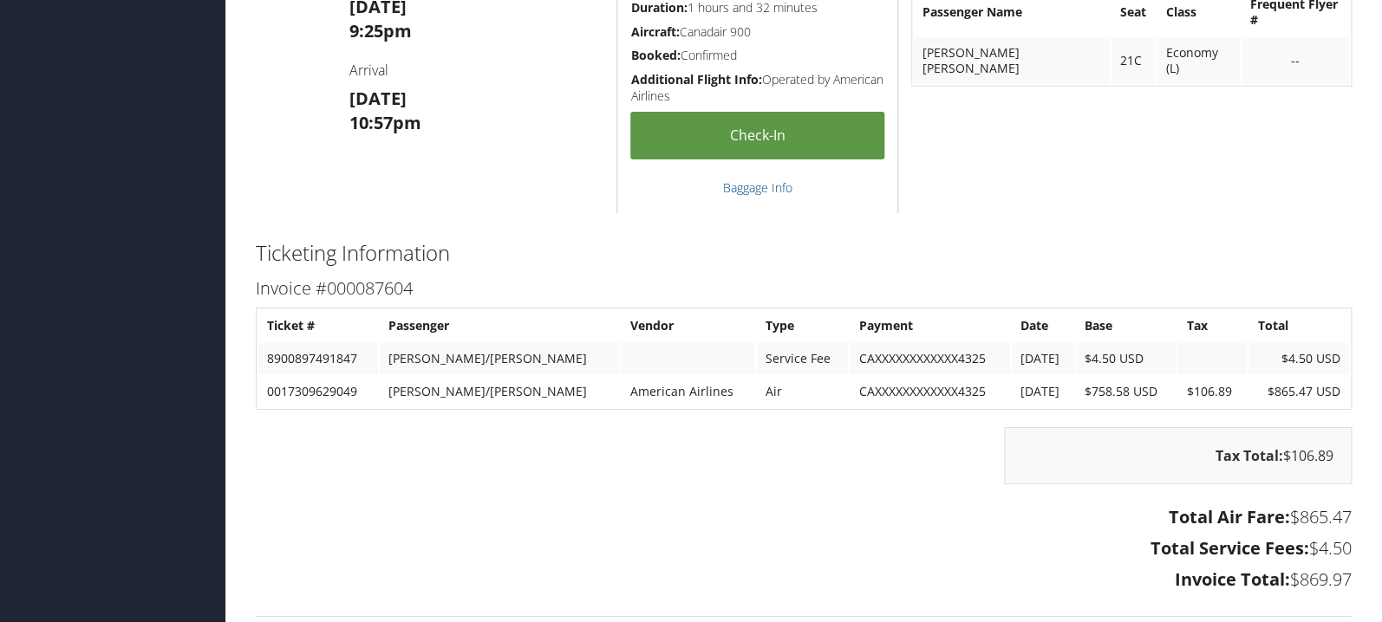
scroll to position [2481, 0]
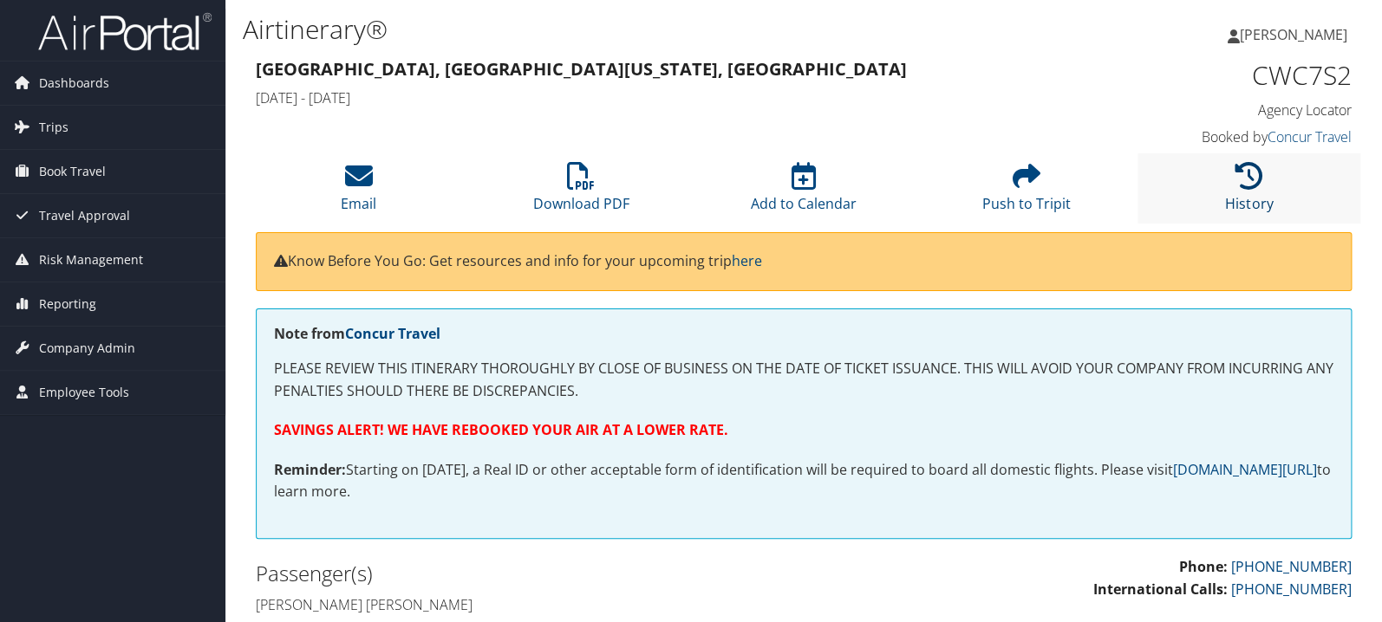
click at [1243, 185] on icon at bounding box center [1249, 176] width 28 height 28
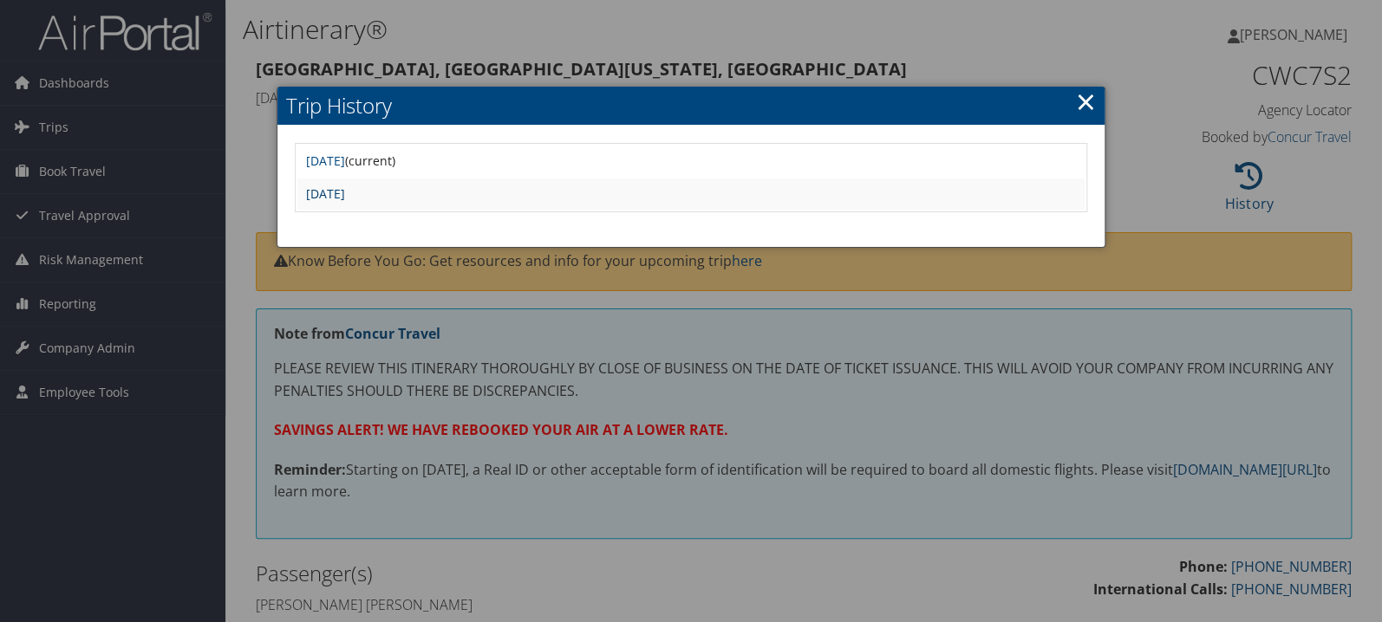
click at [345, 192] on link "Sun Jul 20 15:48:16 MDT 2025" at bounding box center [325, 193] width 39 height 16
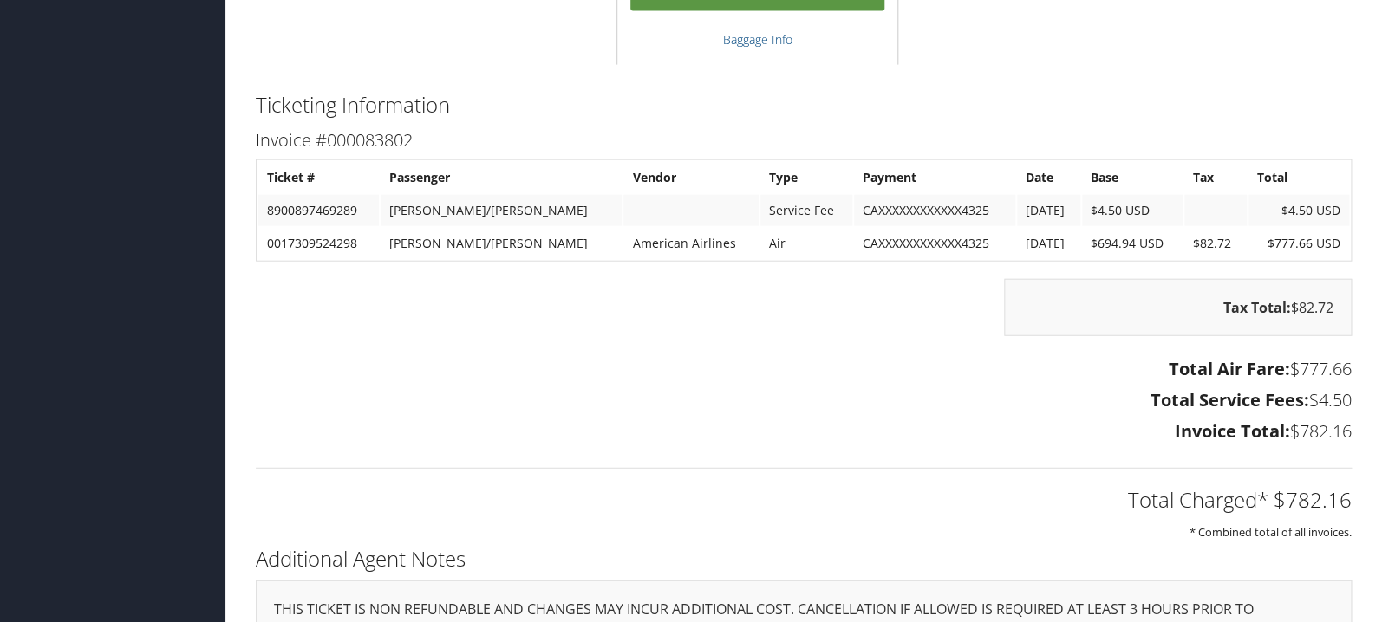
scroll to position [1838, 0]
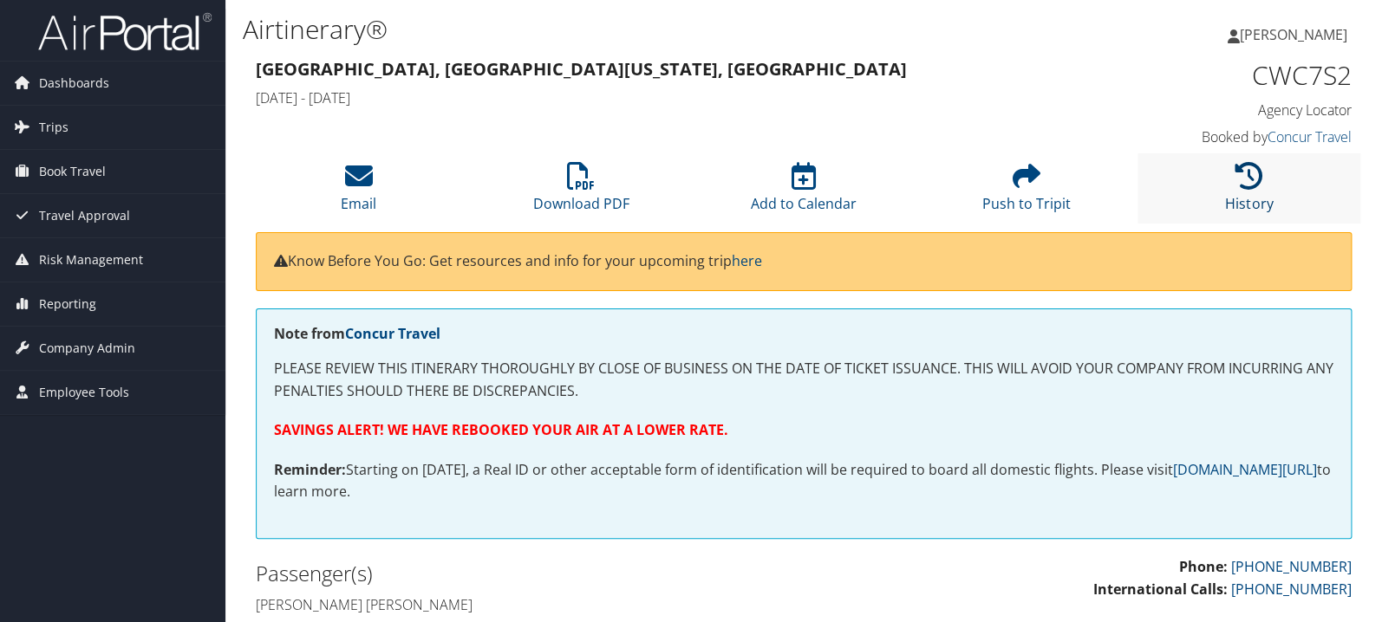
click at [1255, 169] on icon at bounding box center [1249, 176] width 28 height 28
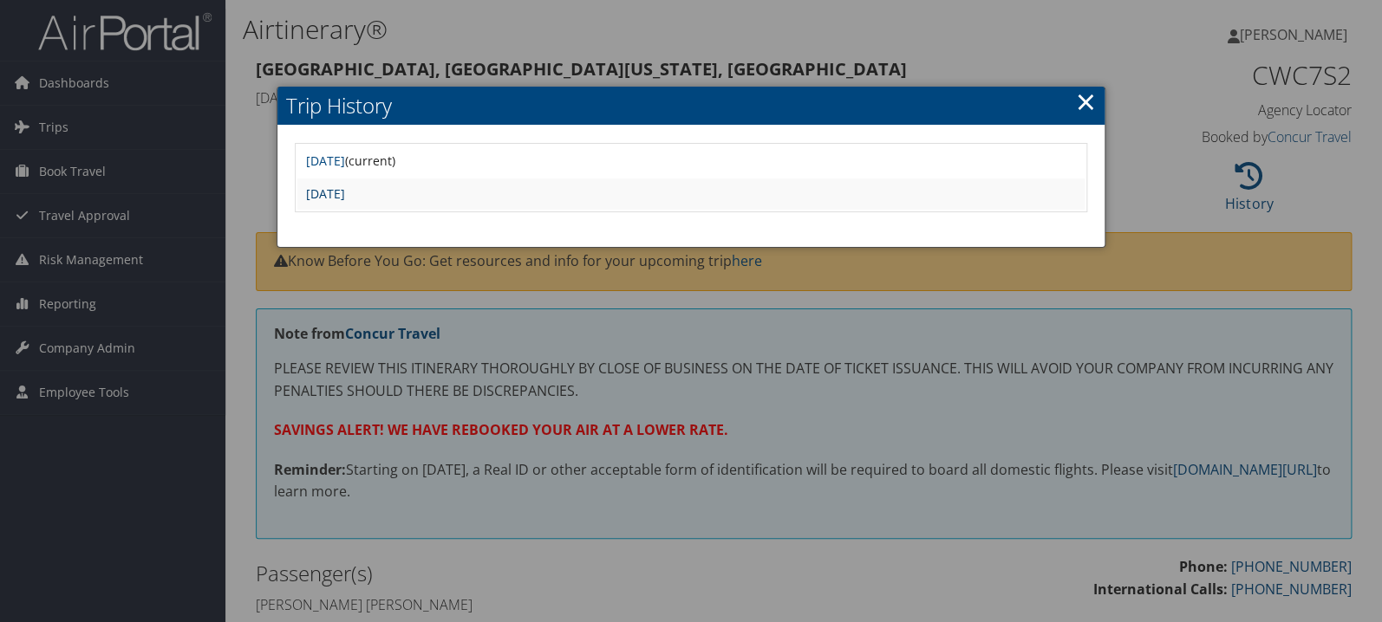
click at [345, 187] on link "[DATE]" at bounding box center [325, 193] width 39 height 16
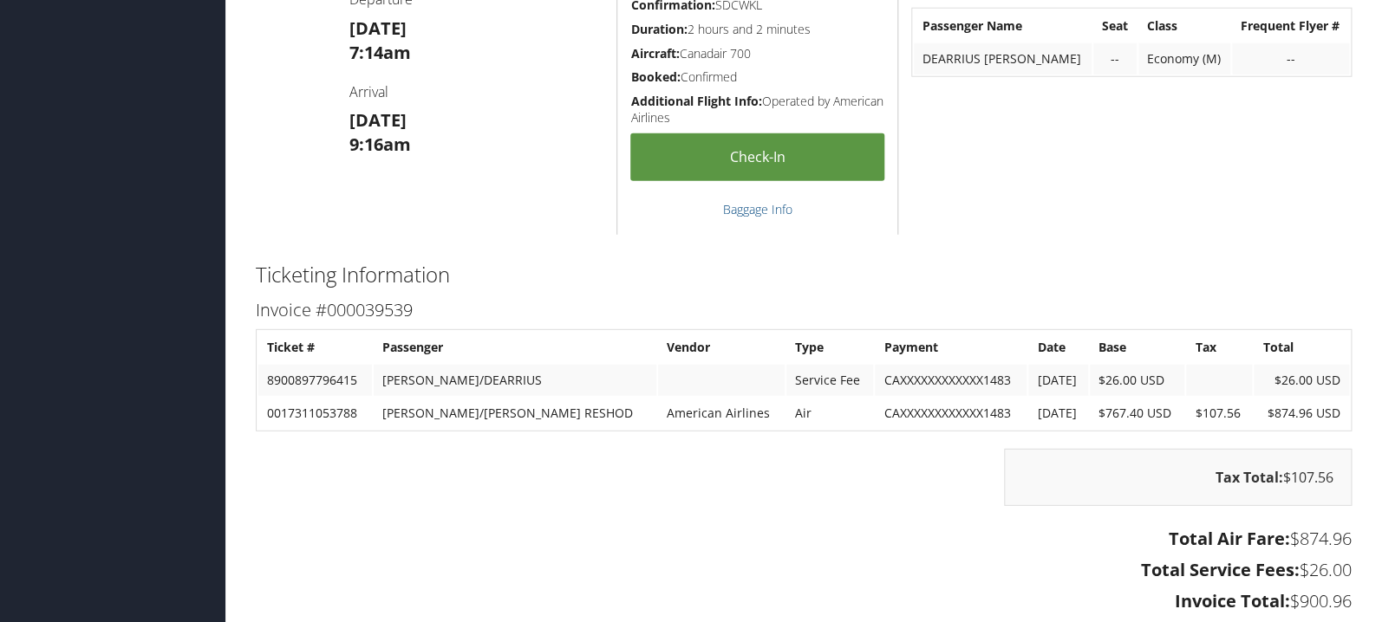
scroll to position [2205, 0]
